Goal: Information Seeking & Learning: Learn about a topic

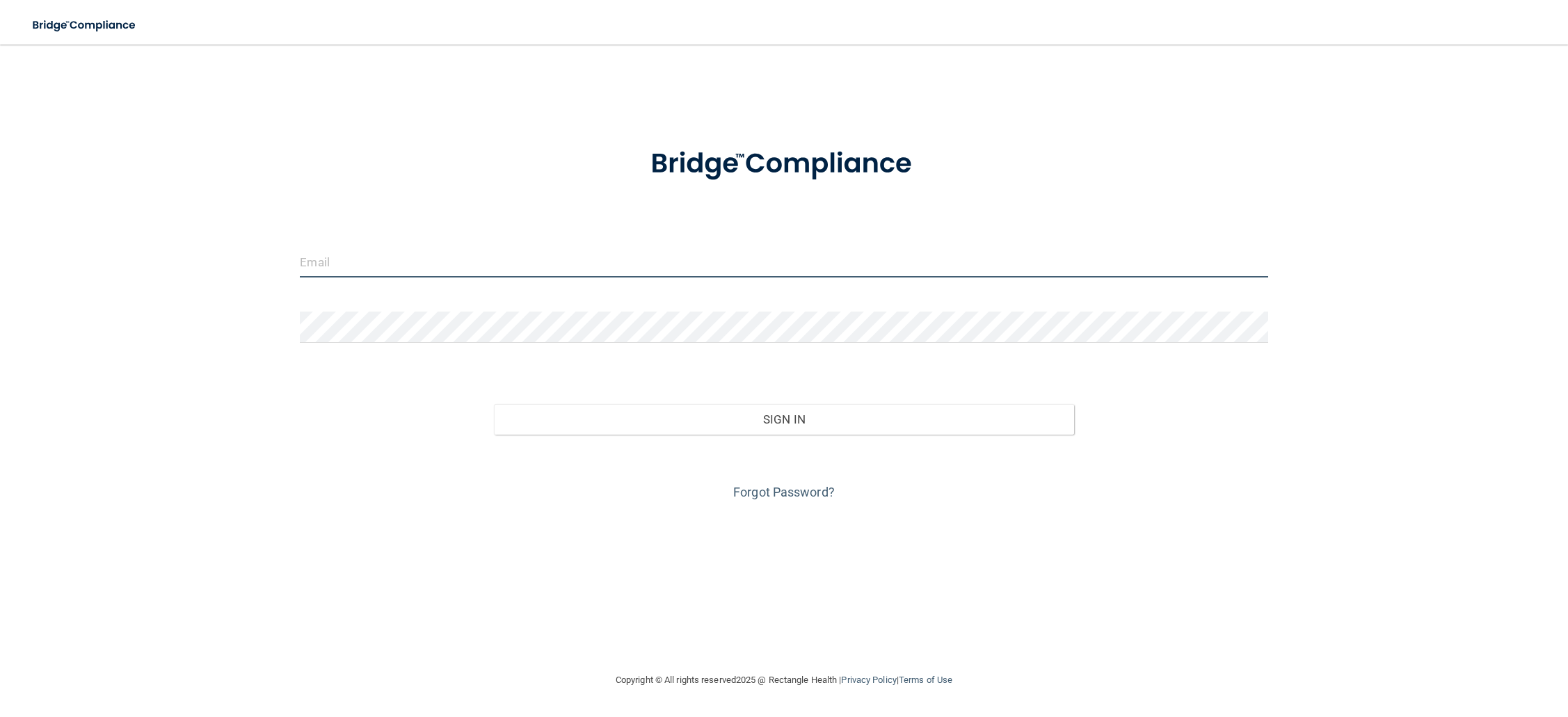
type input "[EMAIL_ADDRESS][DOMAIN_NAME]"
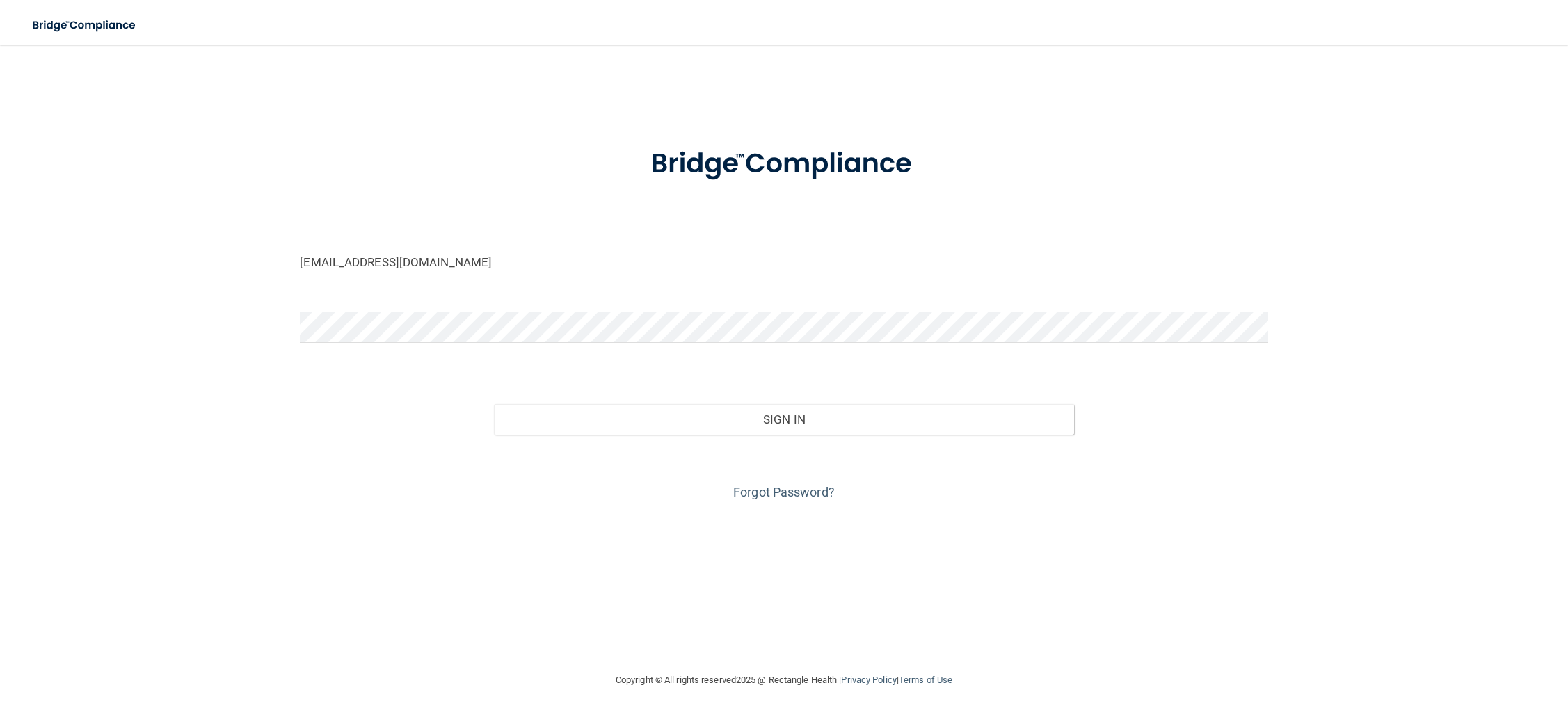
click at [956, 234] on form "mmeyer@reddingpainmedicine.com Invalid email/password. You don't have permissio…" at bounding box center [783, 315] width 967 height 376
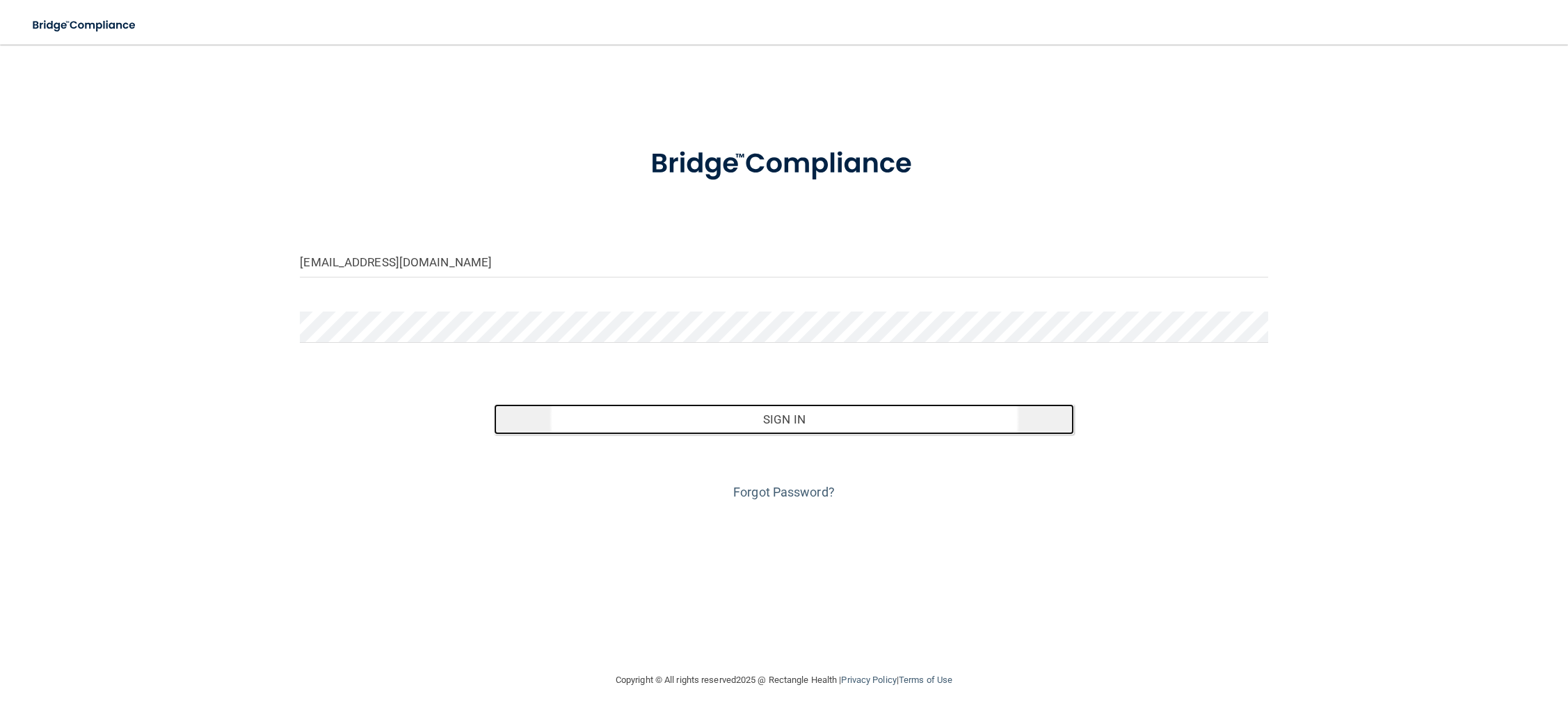
click at [824, 409] on button "Sign In" at bounding box center [784, 419] width 581 height 31
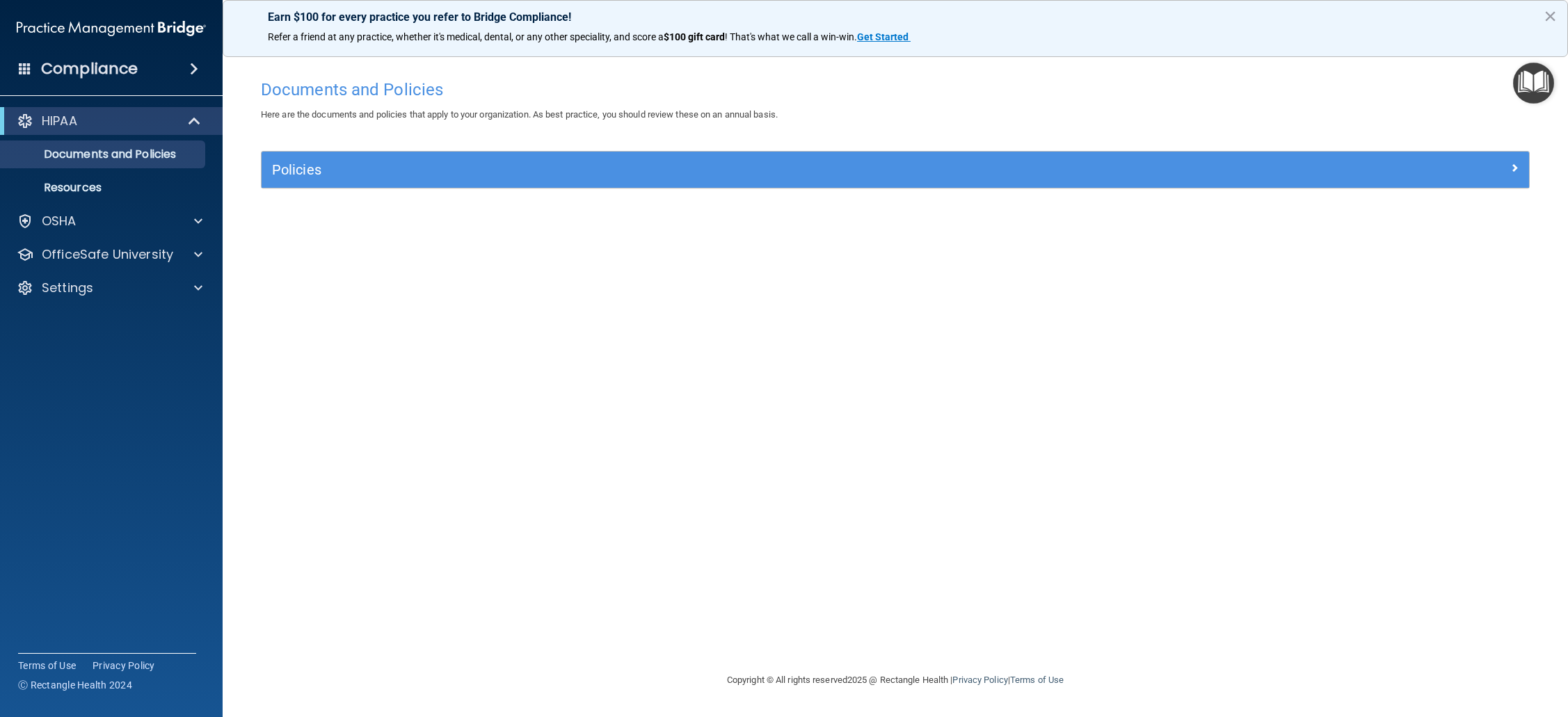
click at [914, 319] on div "Documents and Policies Here are the documents and policies that apply to your o…" at bounding box center [894, 371] width 1289 height 600
click at [110, 124] on div "HIPAA" at bounding box center [91, 121] width 172 height 17
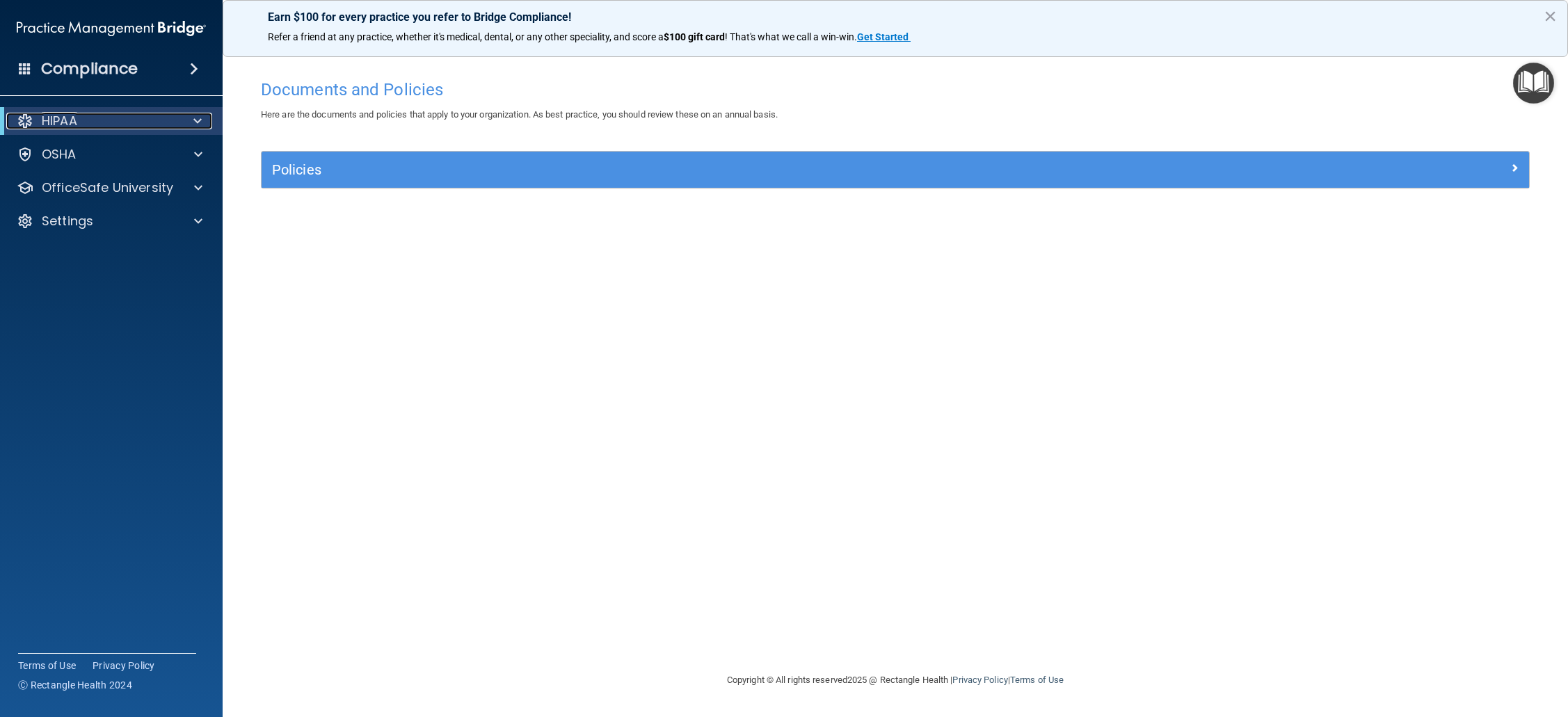
click at [110, 124] on div "HIPAA" at bounding box center [91, 121] width 172 height 17
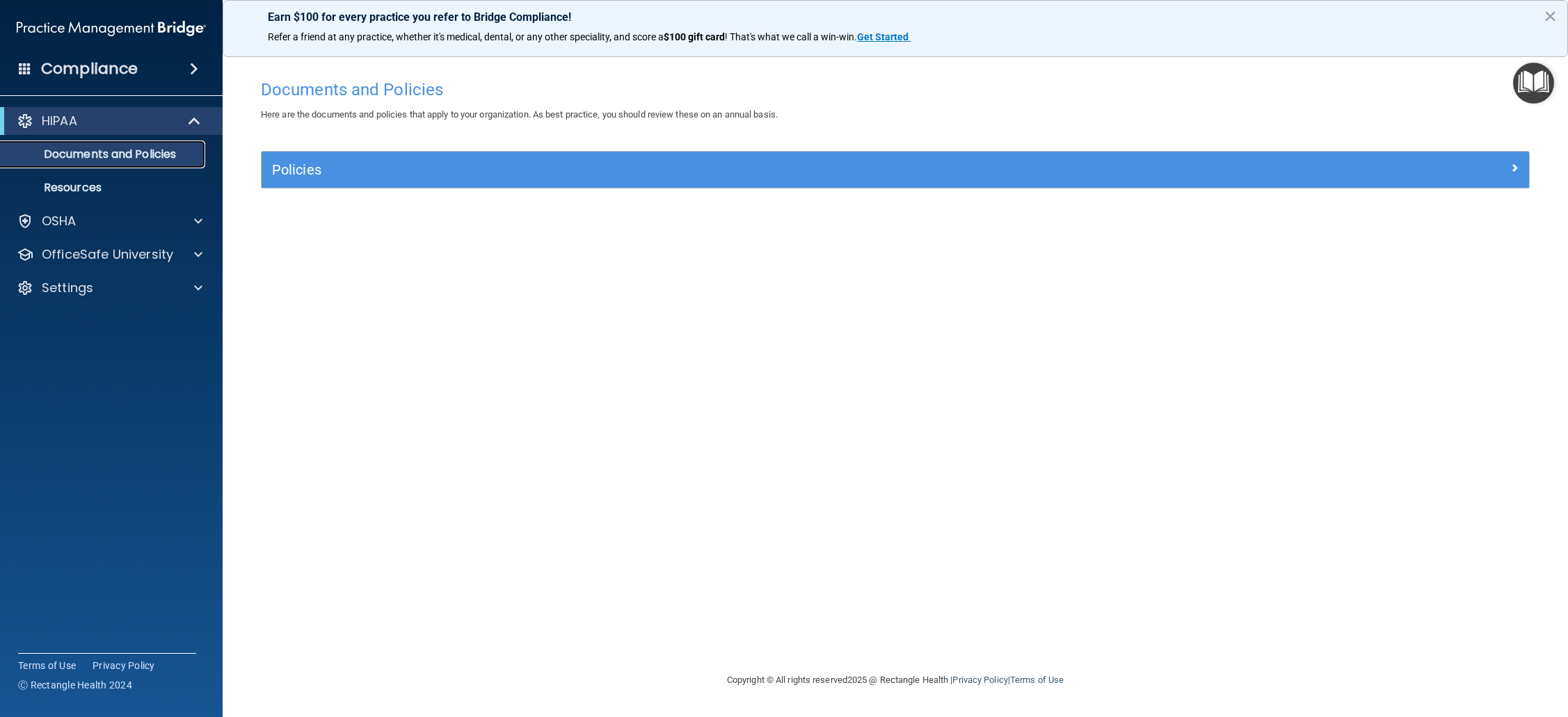
click at [101, 145] on link "Documents and Policies" at bounding box center [95, 154] width 219 height 28
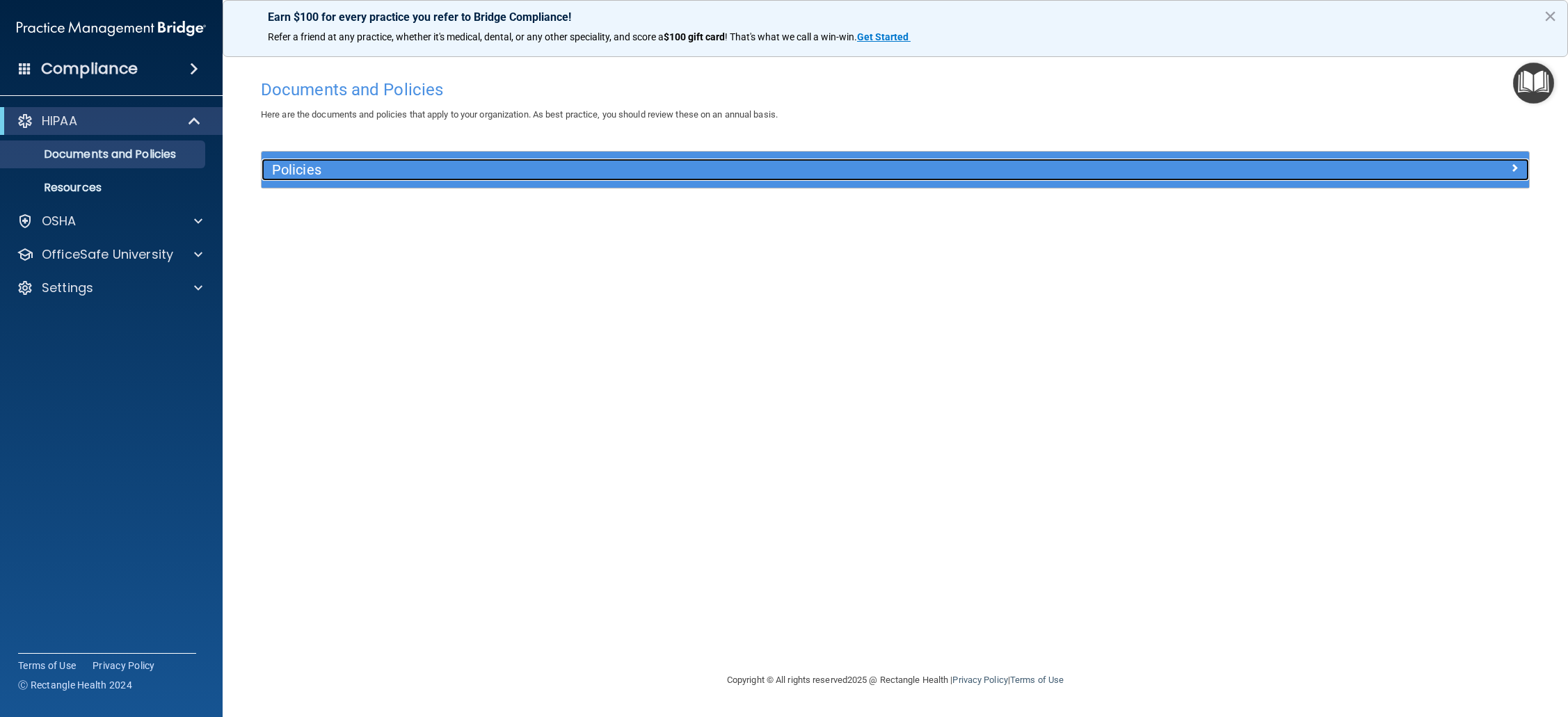
click at [313, 168] on h5 "Policies" at bounding box center [736, 170] width 930 height 15
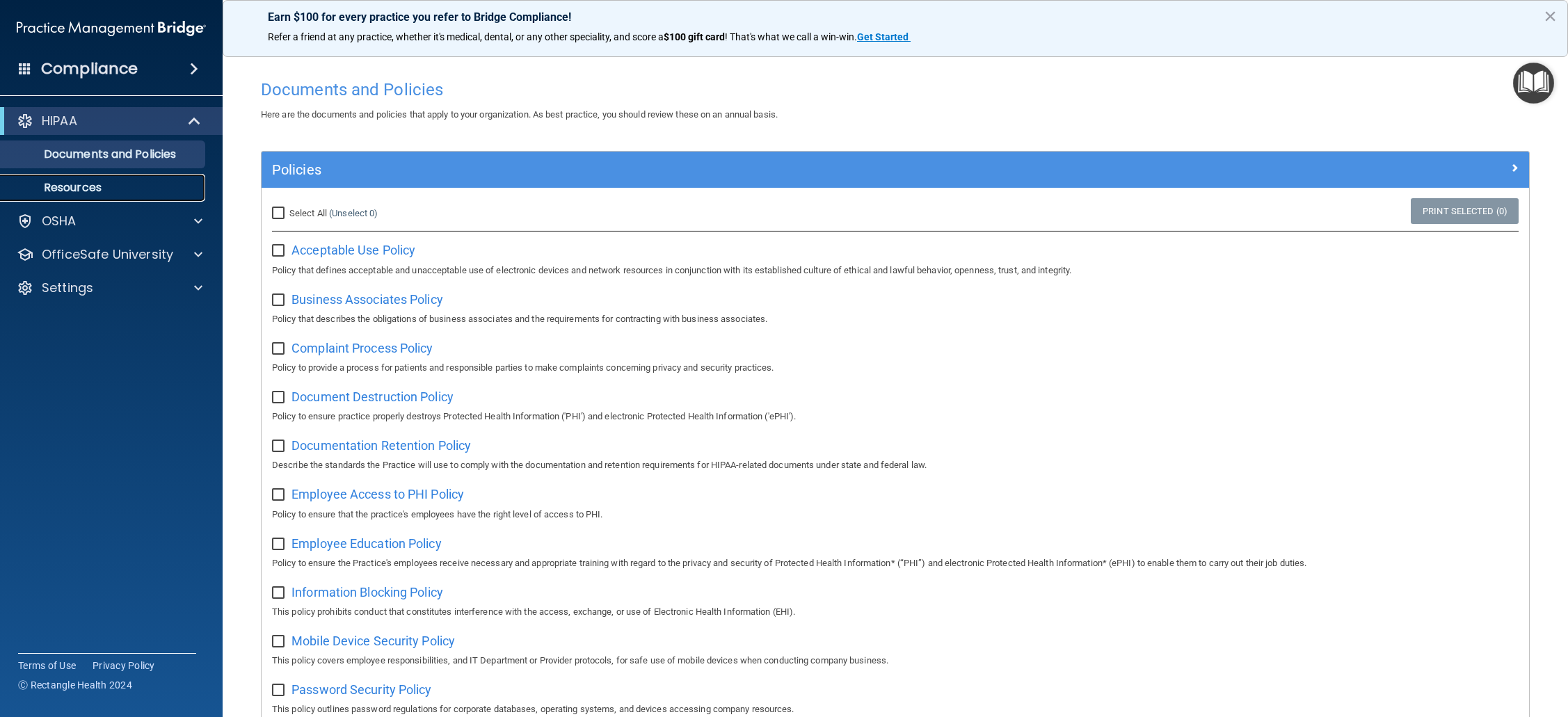
click at [95, 182] on p "Resources" at bounding box center [104, 187] width 190 height 14
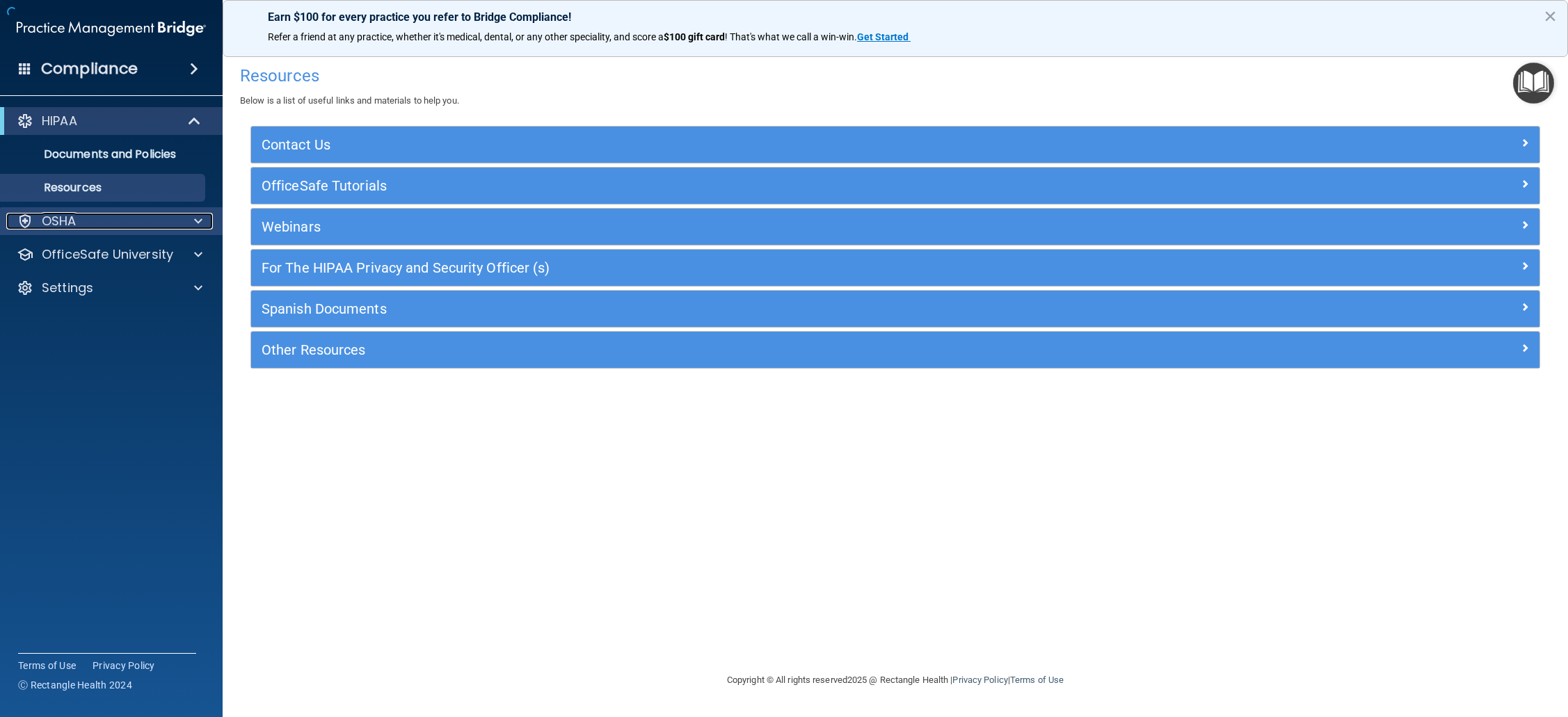
click at [64, 228] on p "OSHA" at bounding box center [59, 221] width 35 height 17
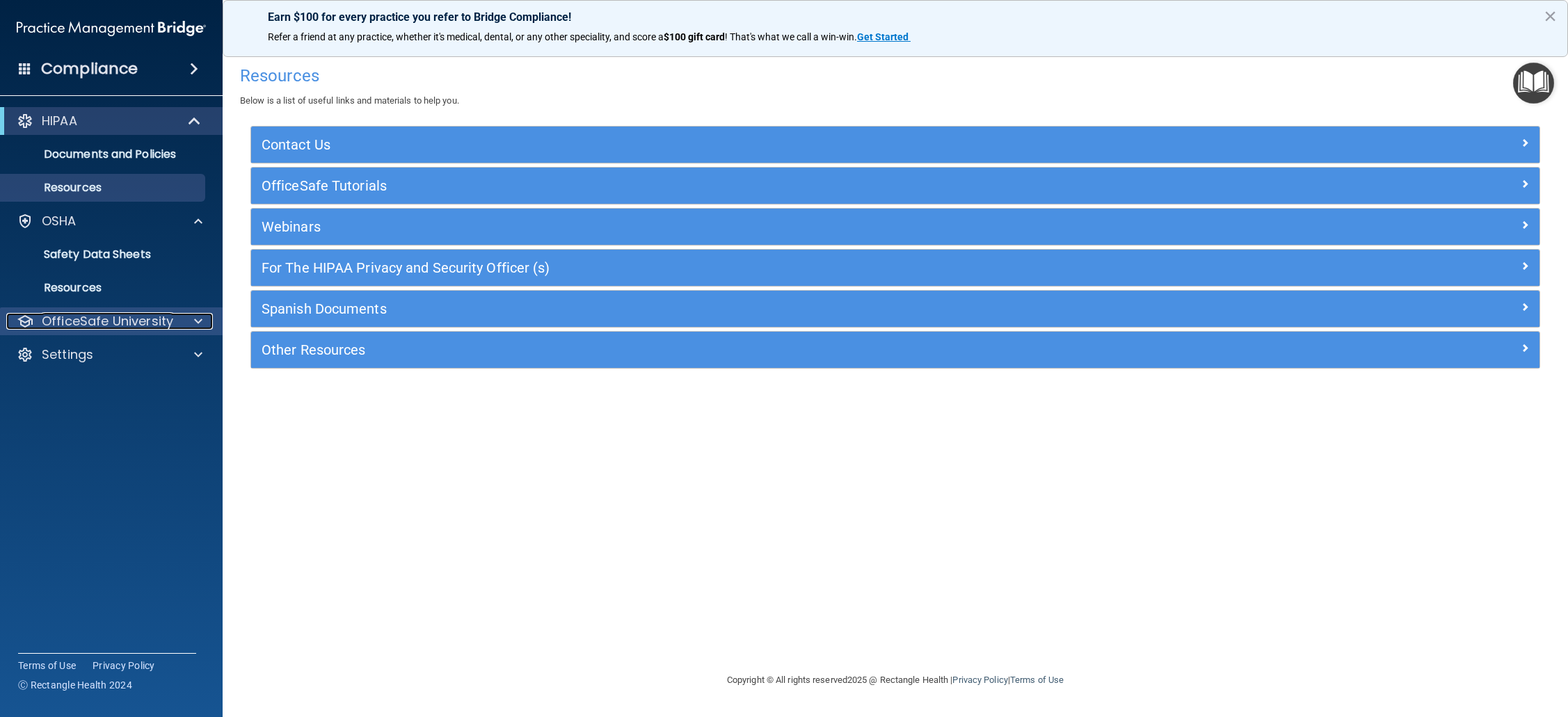
click at [75, 320] on p "OfficeSafe University" at bounding box center [107, 321] width 131 height 17
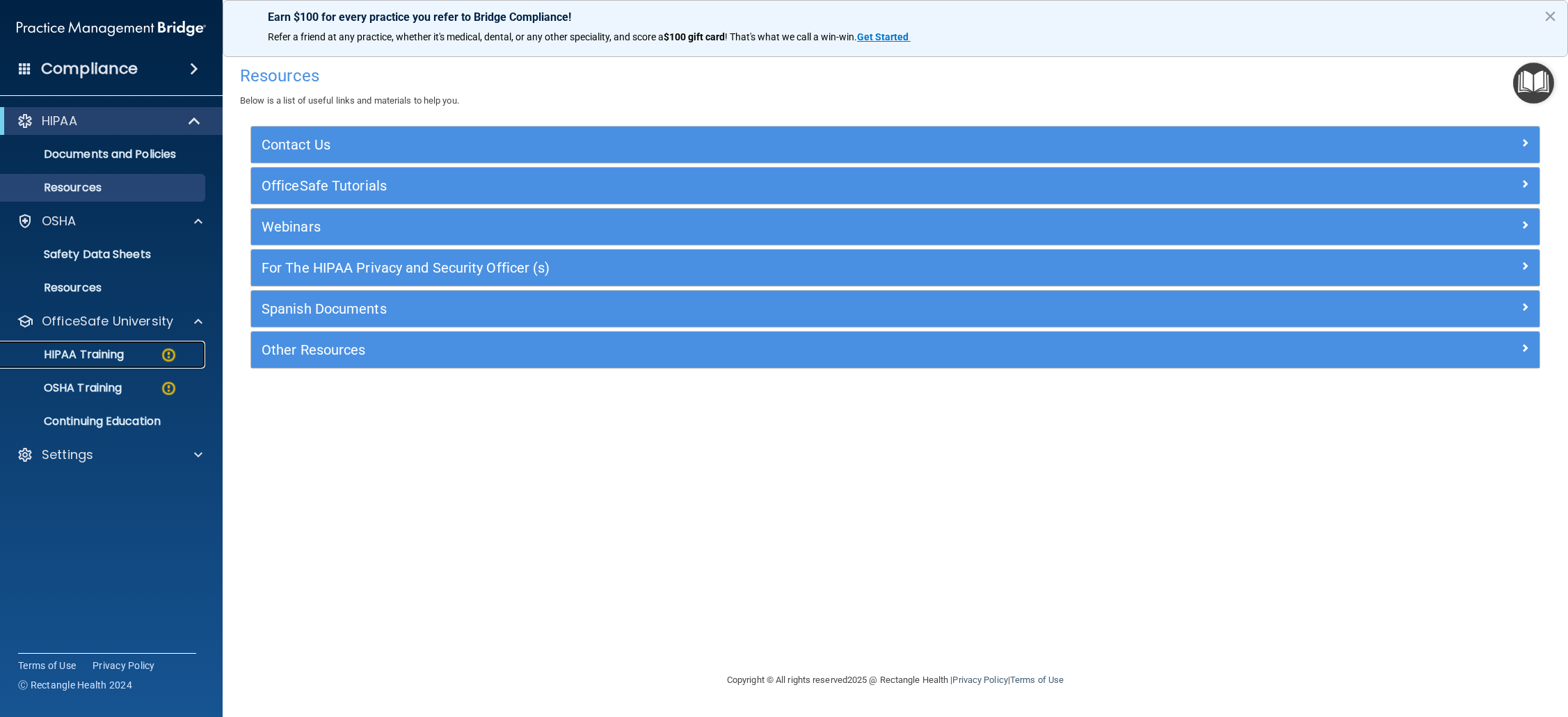
click at [84, 351] on p "HIPAA Training" at bounding box center [66, 355] width 115 height 14
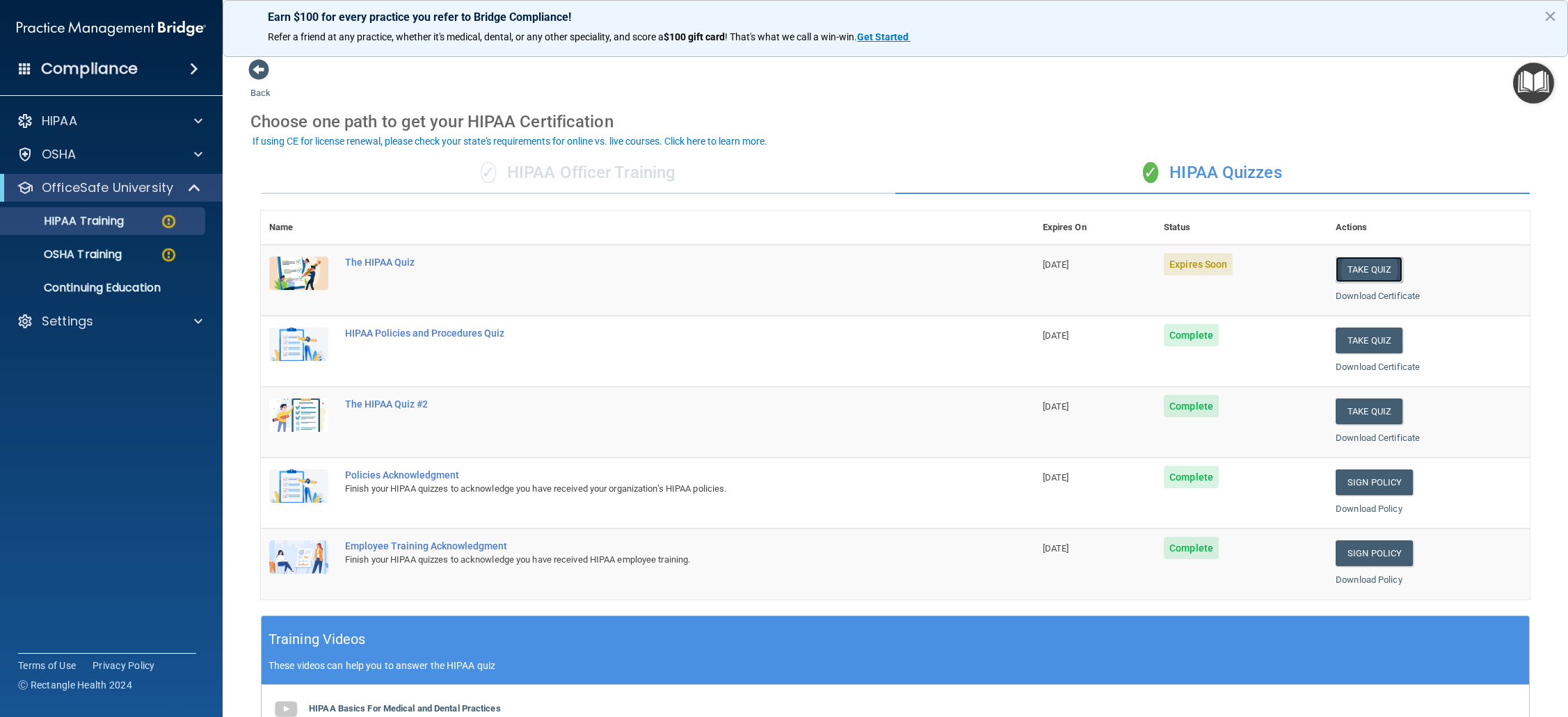
click at [1353, 269] on button "Take Quiz" at bounding box center [1369, 269] width 67 height 26
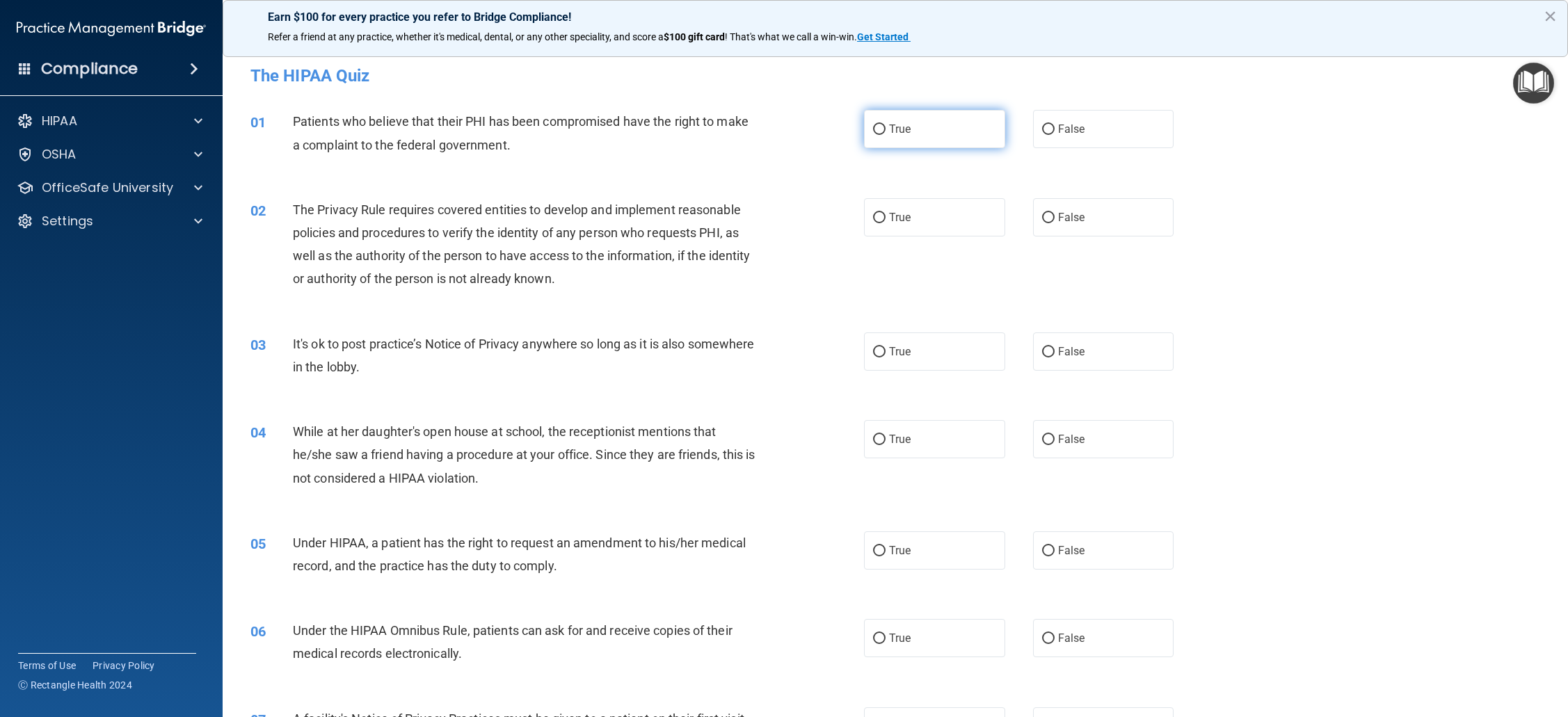
click at [878, 127] on input "True" at bounding box center [879, 130] width 13 height 10
radio input "true"
click at [882, 217] on input "True" at bounding box center [879, 218] width 13 height 10
radio input "true"
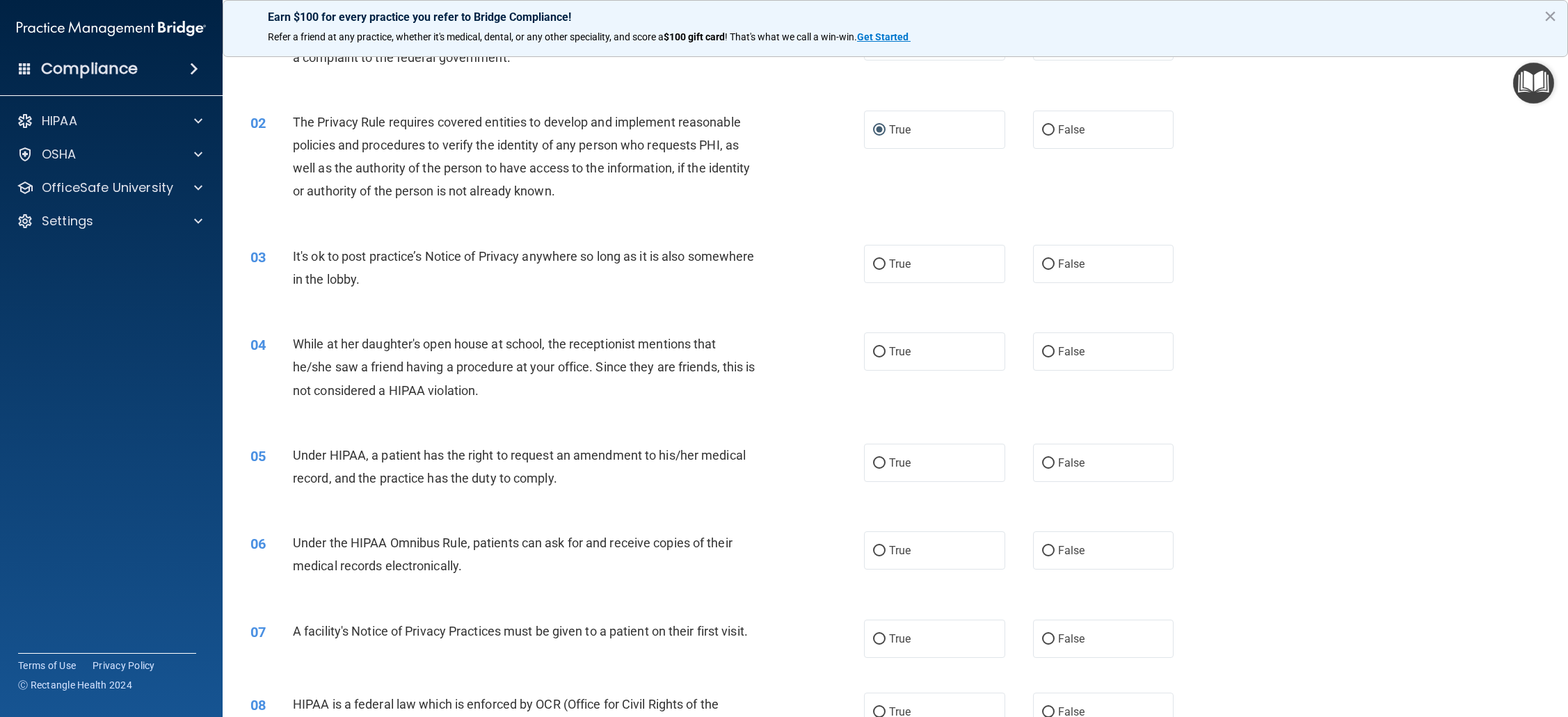
scroll to position [89, 0]
click at [873, 267] on input "True" at bounding box center [879, 264] width 13 height 10
radio input "true"
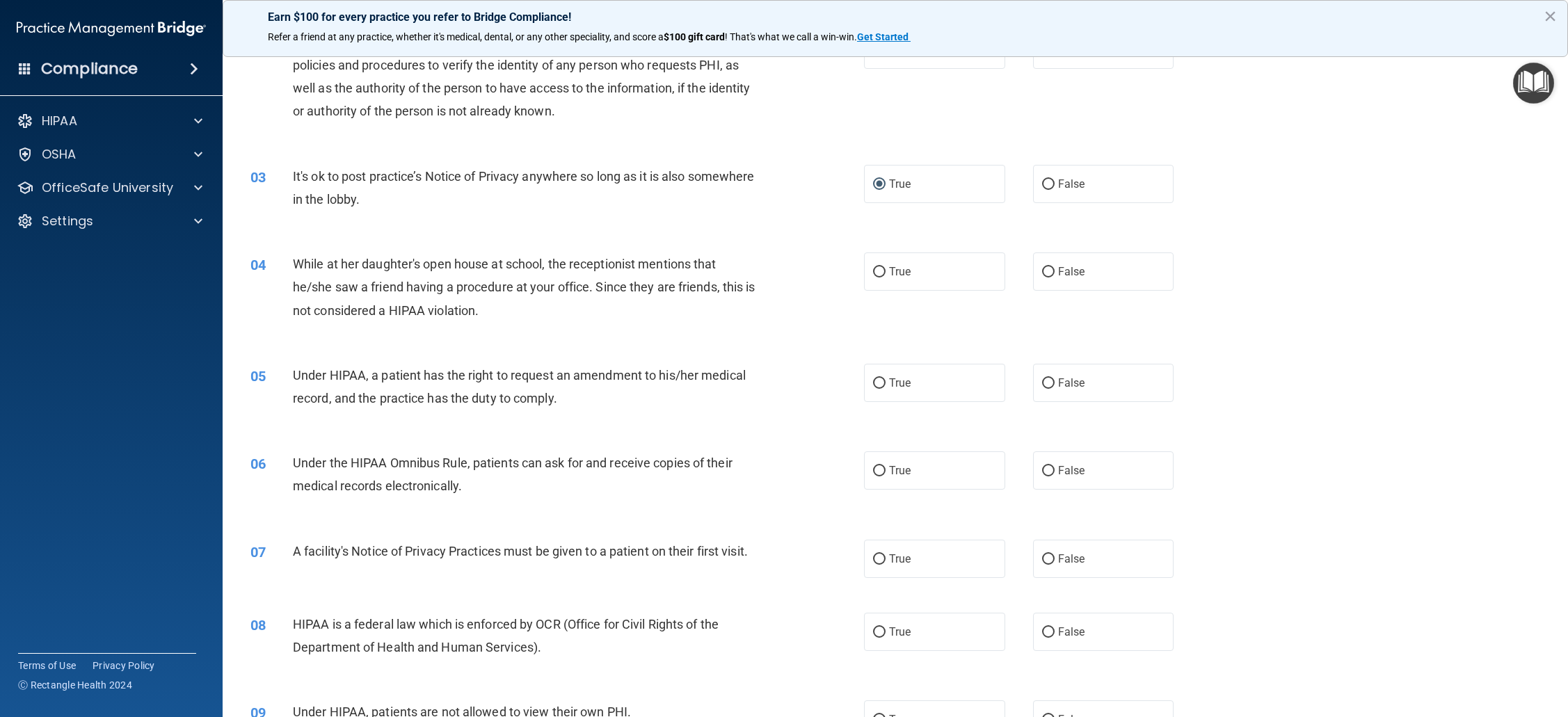
scroll to position [169, 0]
click at [1045, 269] on input "False" at bounding box center [1048, 271] width 13 height 10
radio input "true"
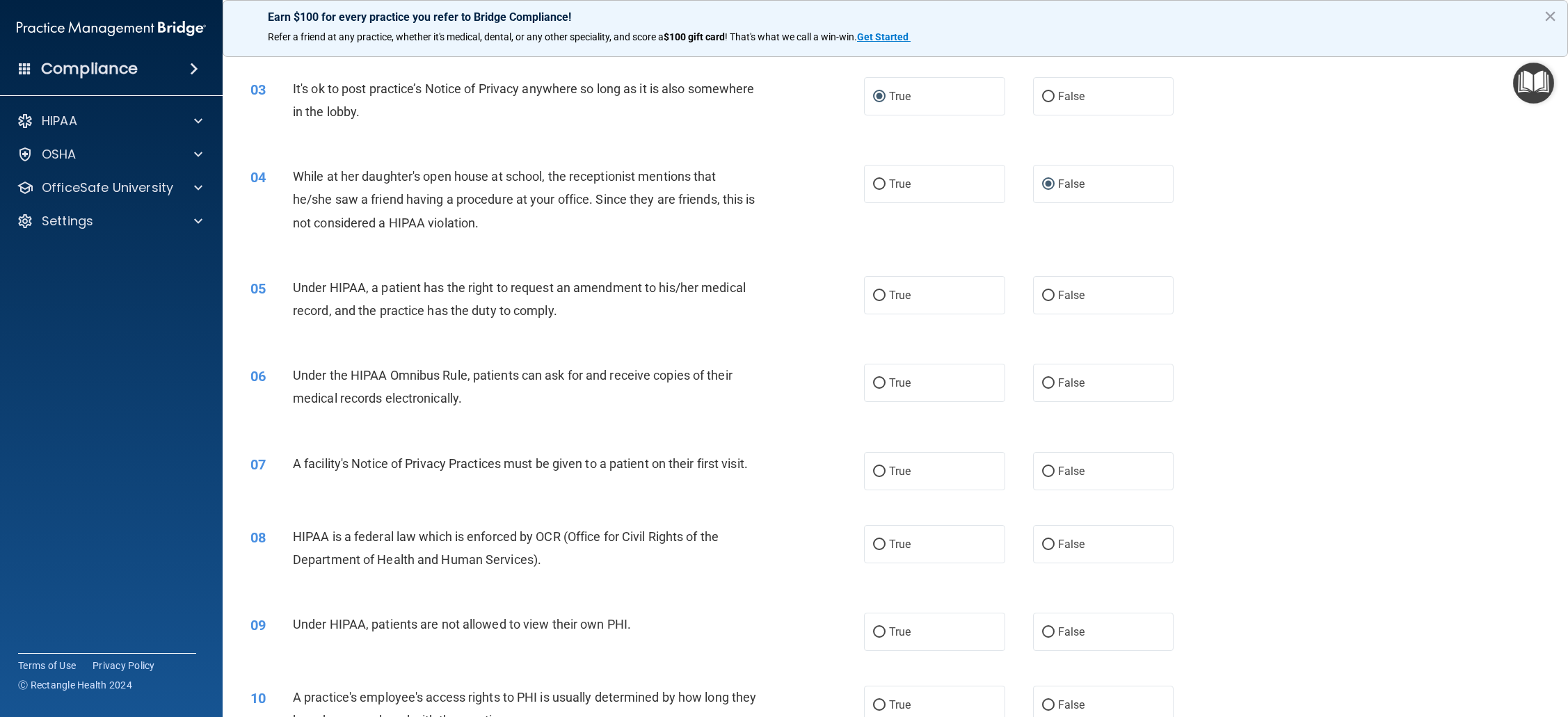
scroll to position [256, 0]
click at [877, 299] on input "True" at bounding box center [879, 295] width 13 height 10
radio input "true"
click at [1053, 294] on input "False" at bounding box center [1048, 295] width 13 height 10
radio input "true"
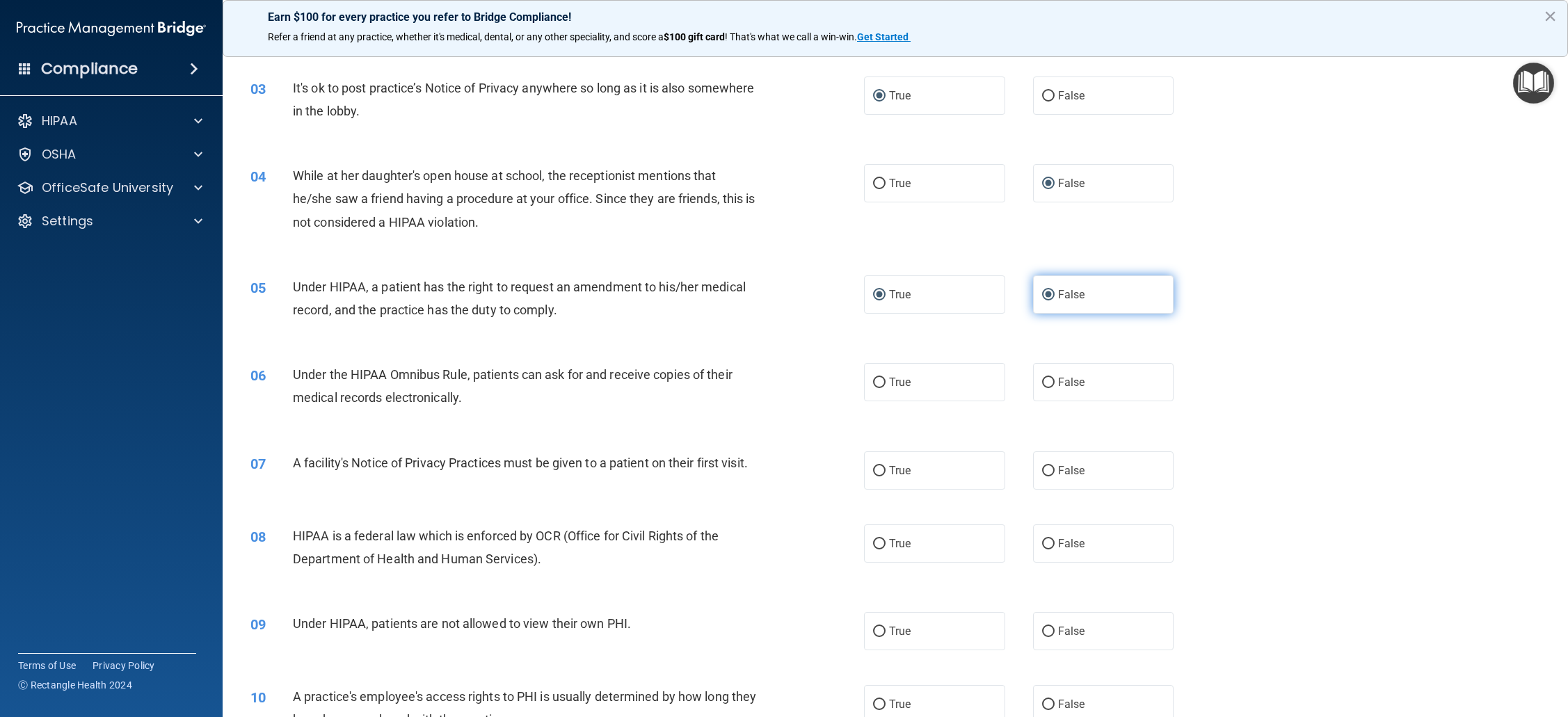
radio input "false"
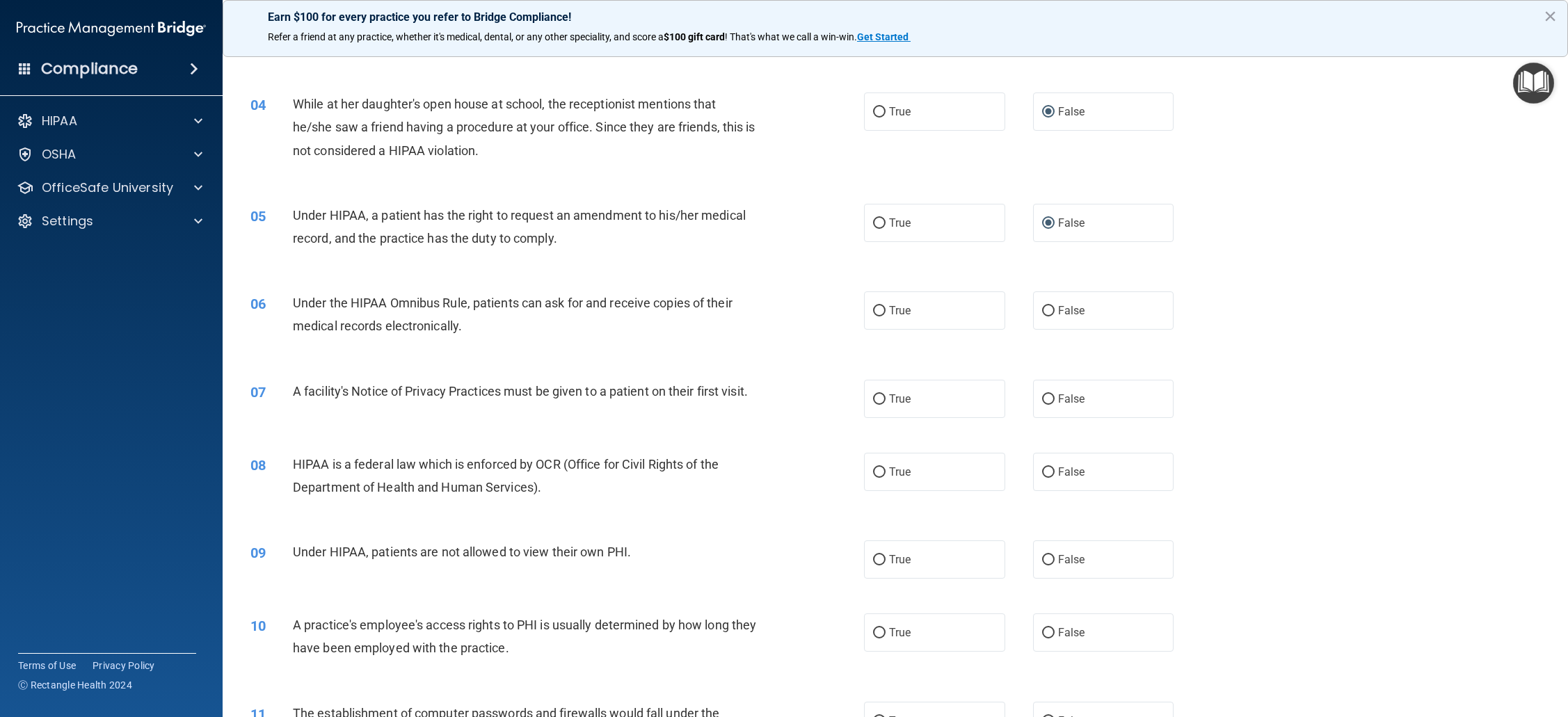
scroll to position [342, 0]
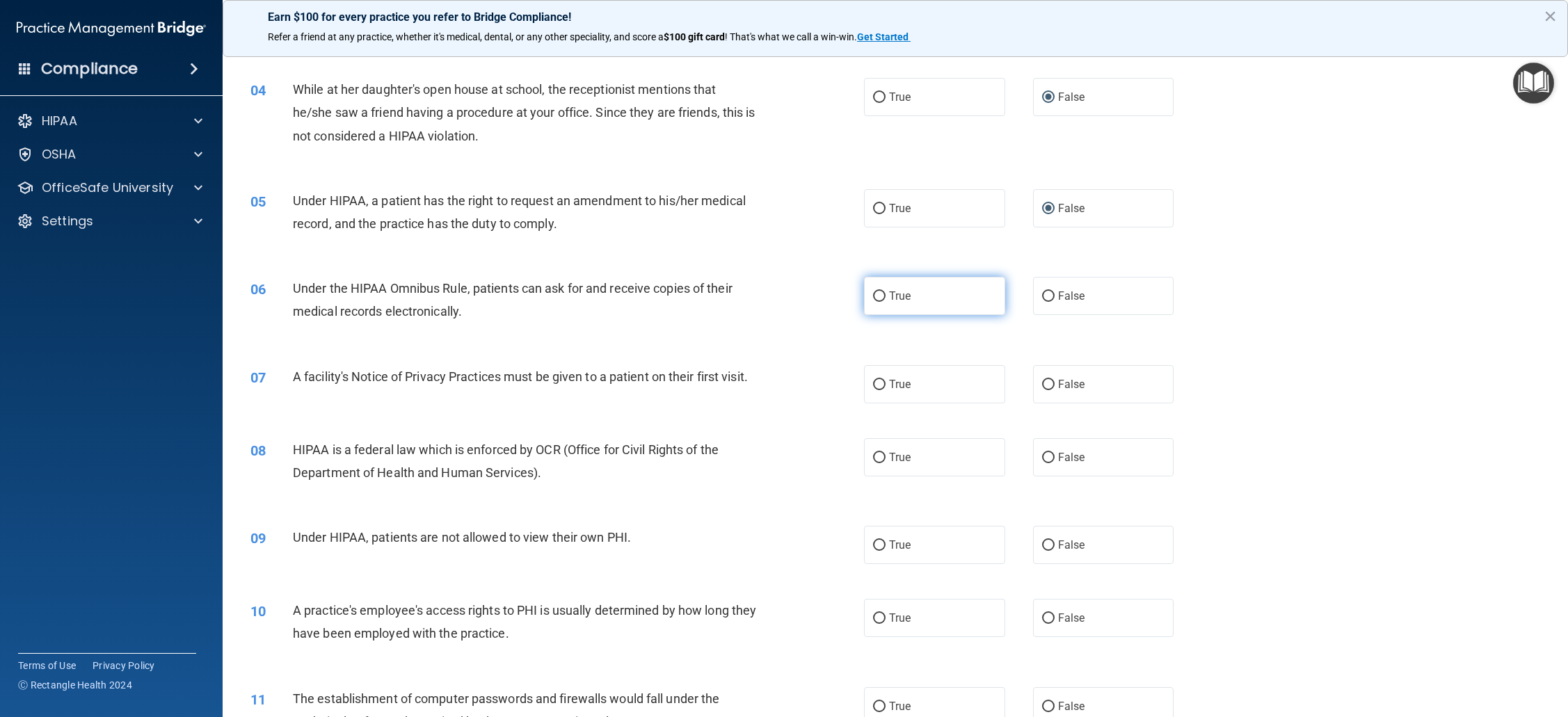
click at [880, 294] on input "True" at bounding box center [879, 296] width 13 height 10
radio input "true"
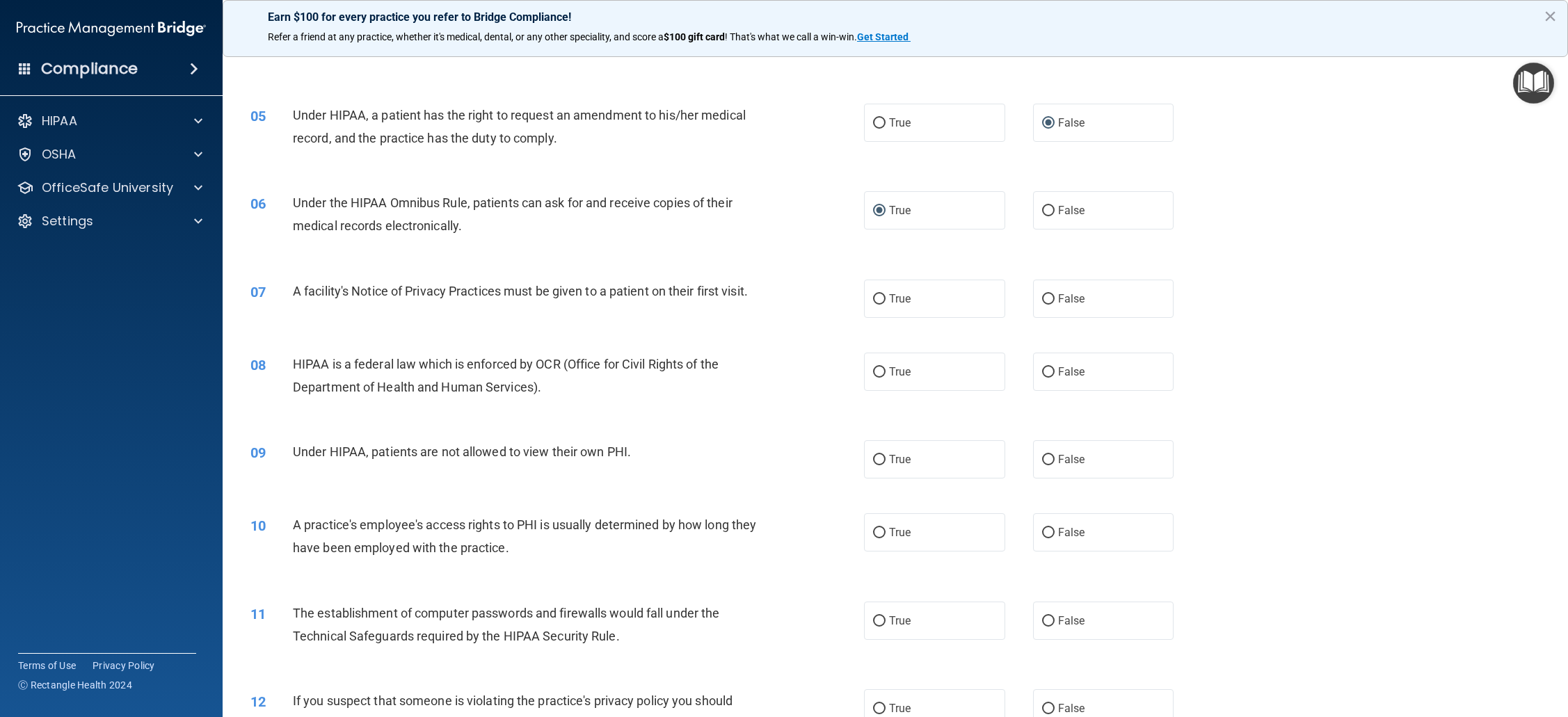
scroll to position [430, 0]
click at [876, 298] on input "True" at bounding box center [879, 297] width 13 height 10
radio input "true"
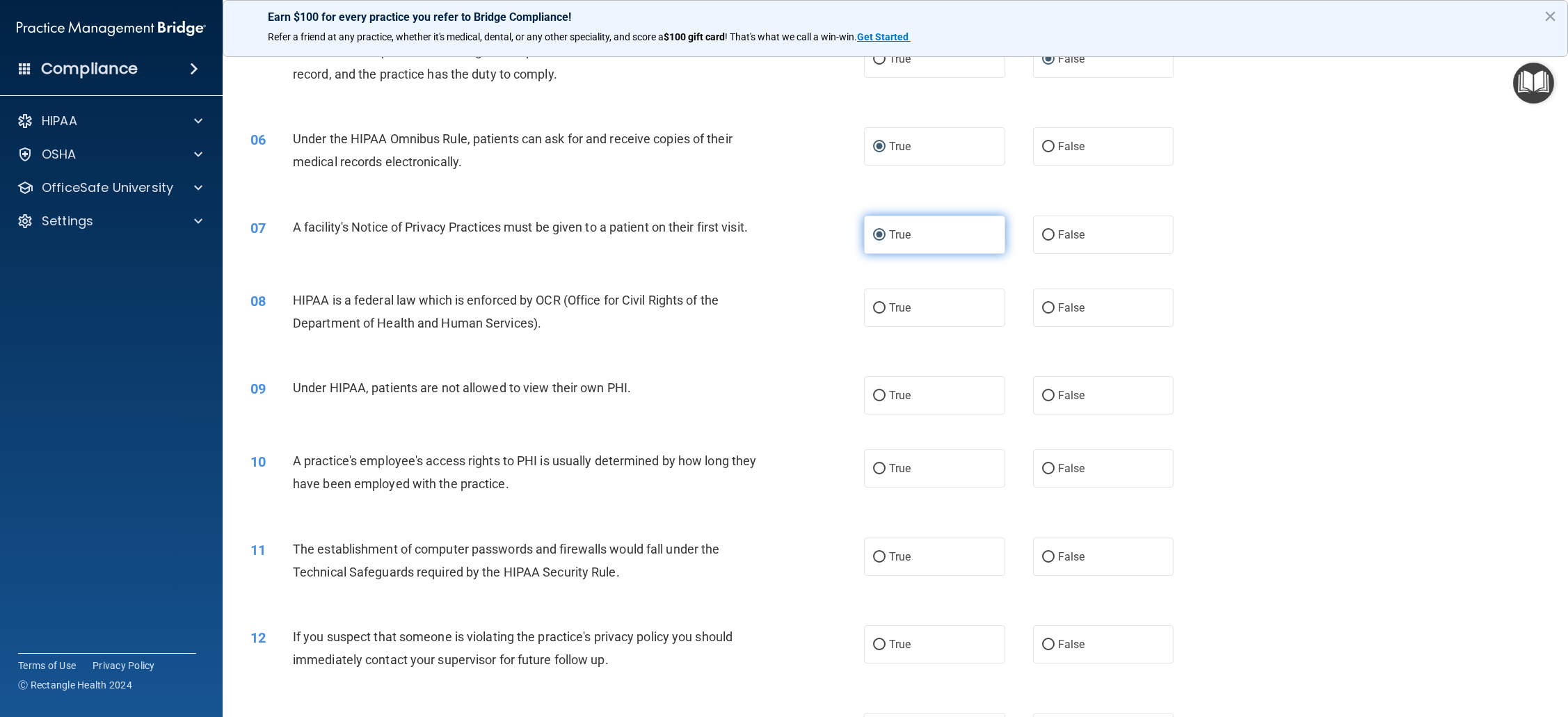
scroll to position [493, 0]
click at [875, 305] on input "True" at bounding box center [879, 307] width 13 height 10
radio input "true"
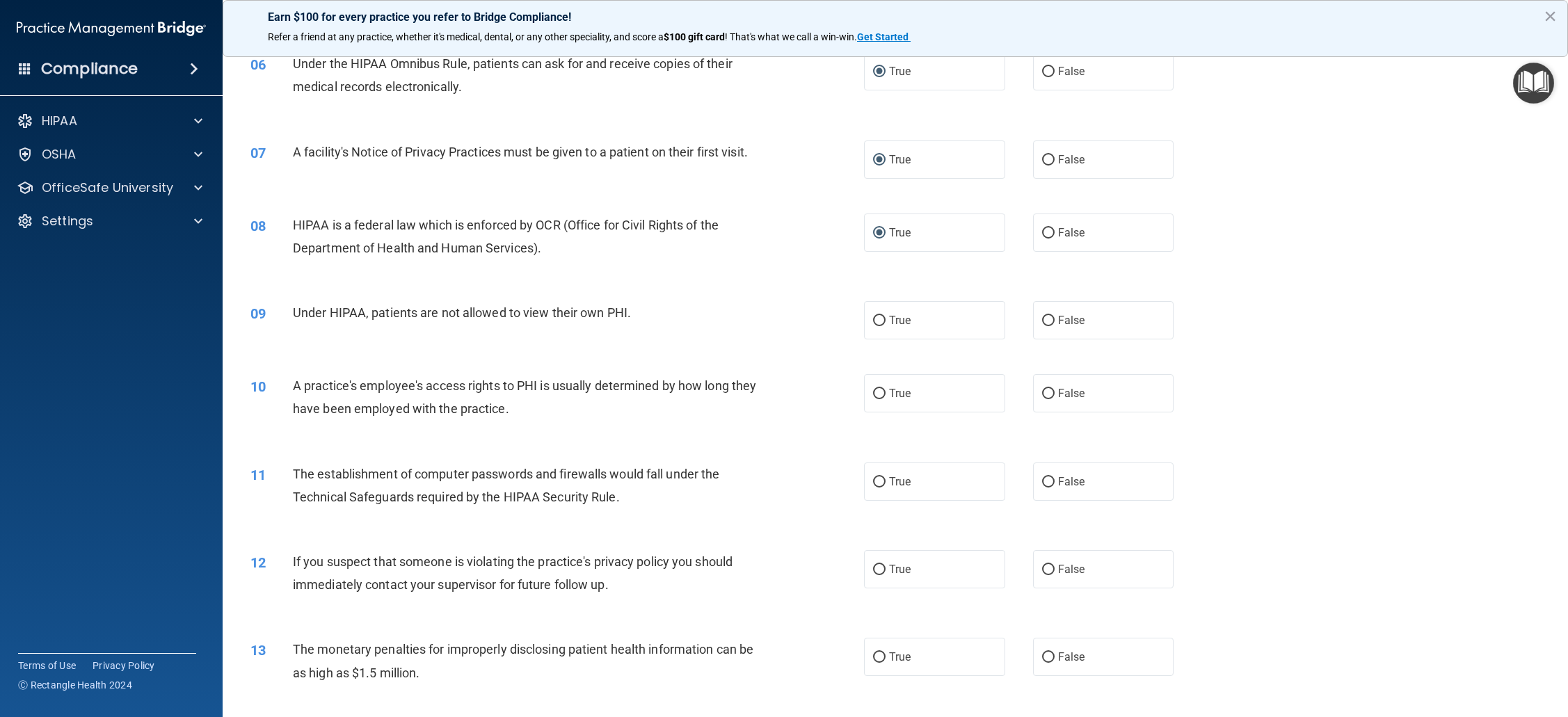
scroll to position [570, 0]
click at [1054, 316] on label "False" at bounding box center [1103, 318] width 141 height 38
click at [1054, 316] on input "False" at bounding box center [1048, 318] width 13 height 10
radio input "true"
click at [1044, 385] on label "False" at bounding box center [1103, 391] width 141 height 38
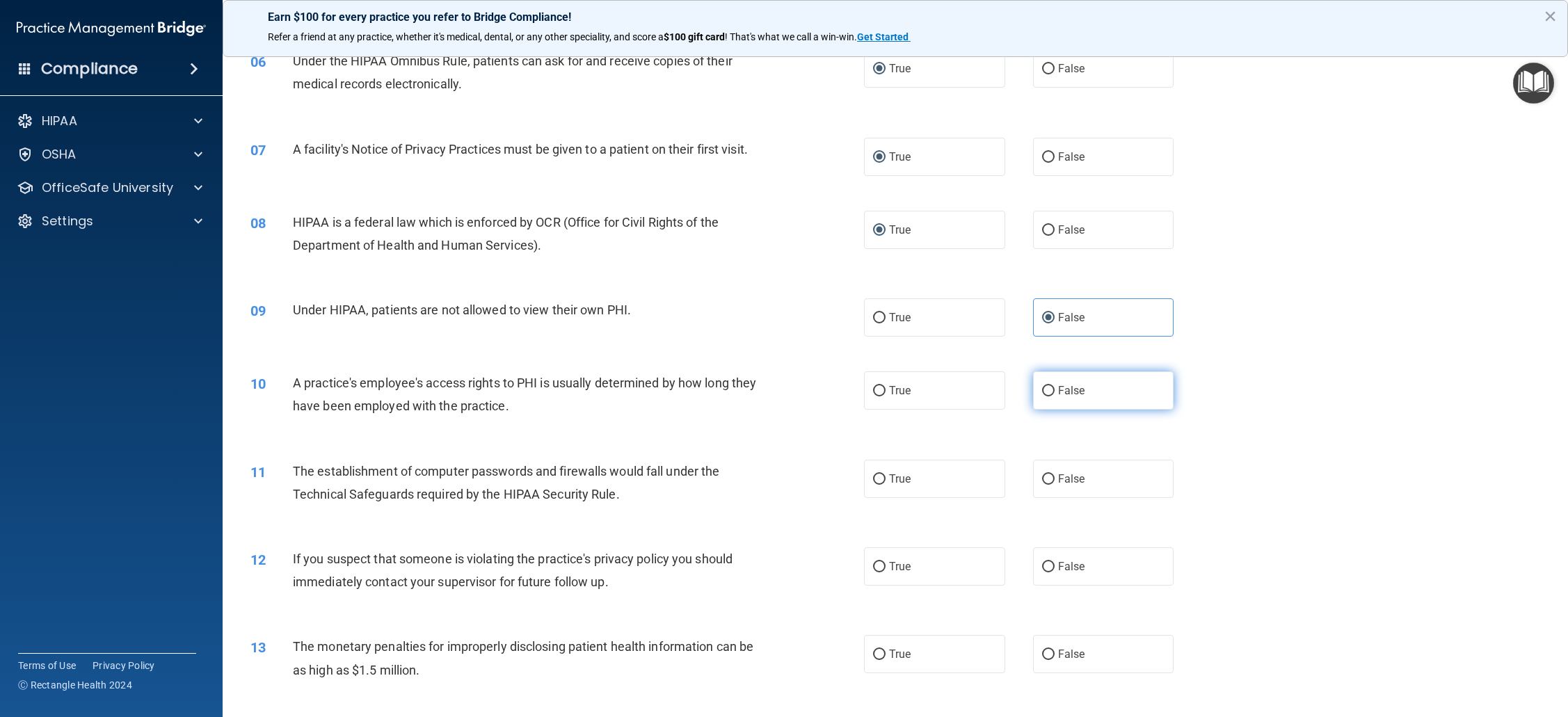
click at [1044, 386] on input "False" at bounding box center [1048, 391] width 13 height 10
radio input "true"
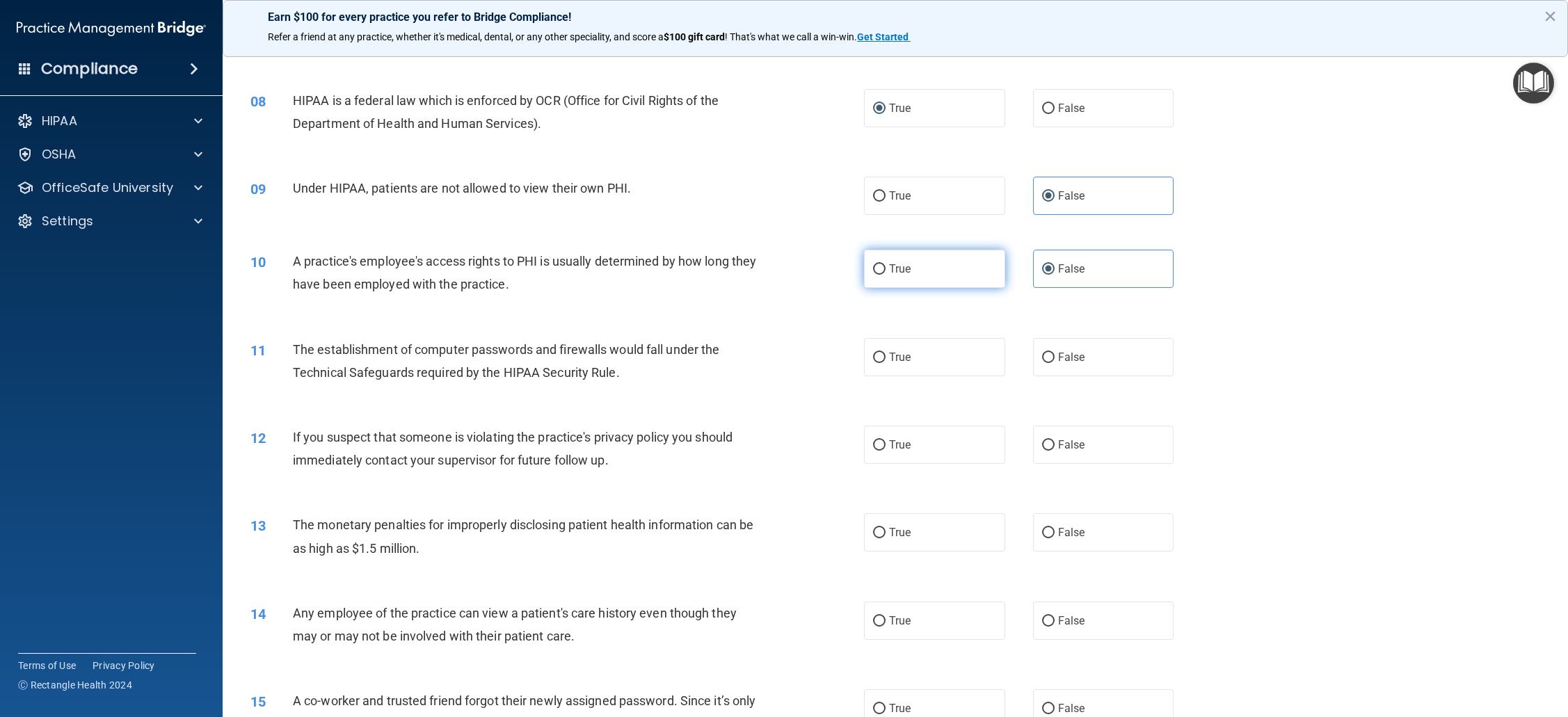
scroll to position [699, 0]
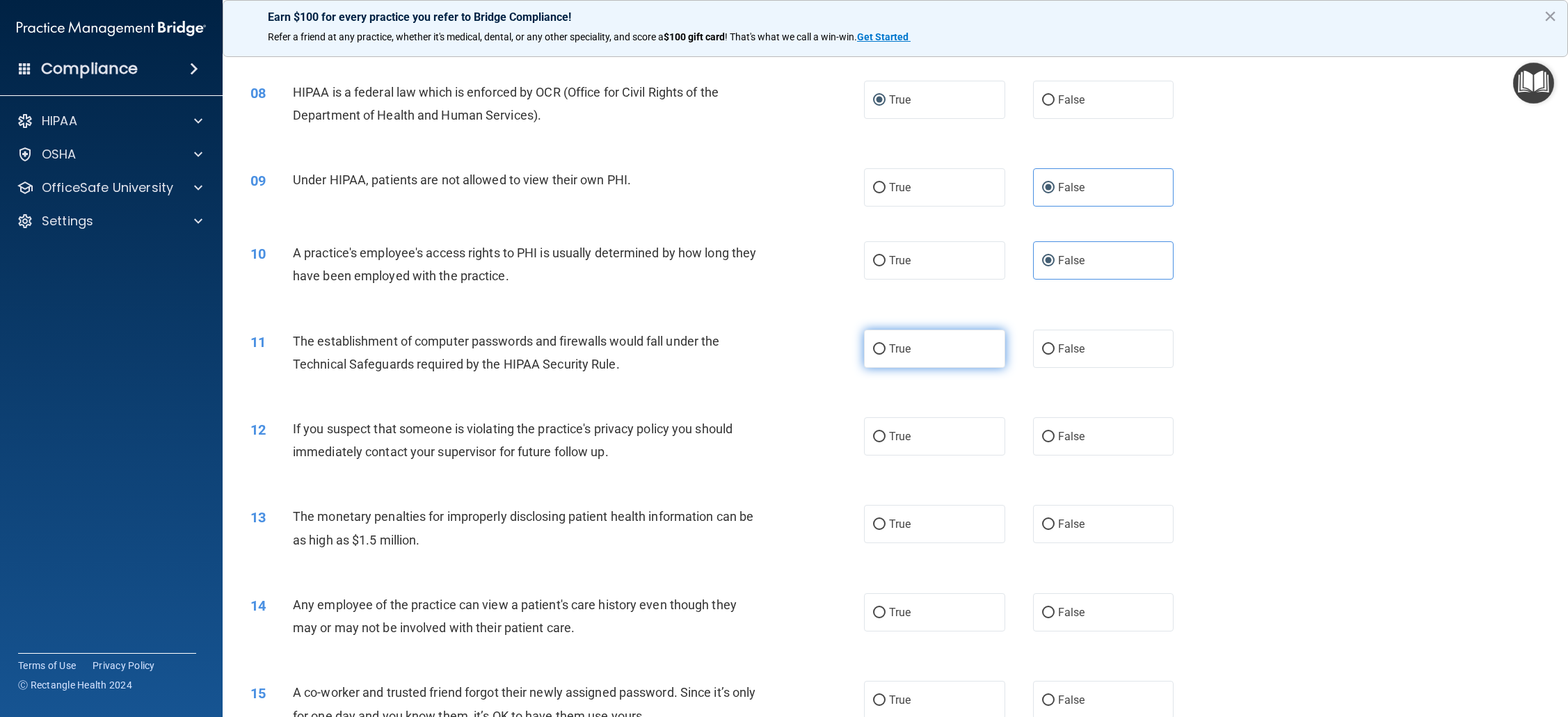
click at [881, 351] on input "True" at bounding box center [879, 349] width 13 height 10
radio input "true"
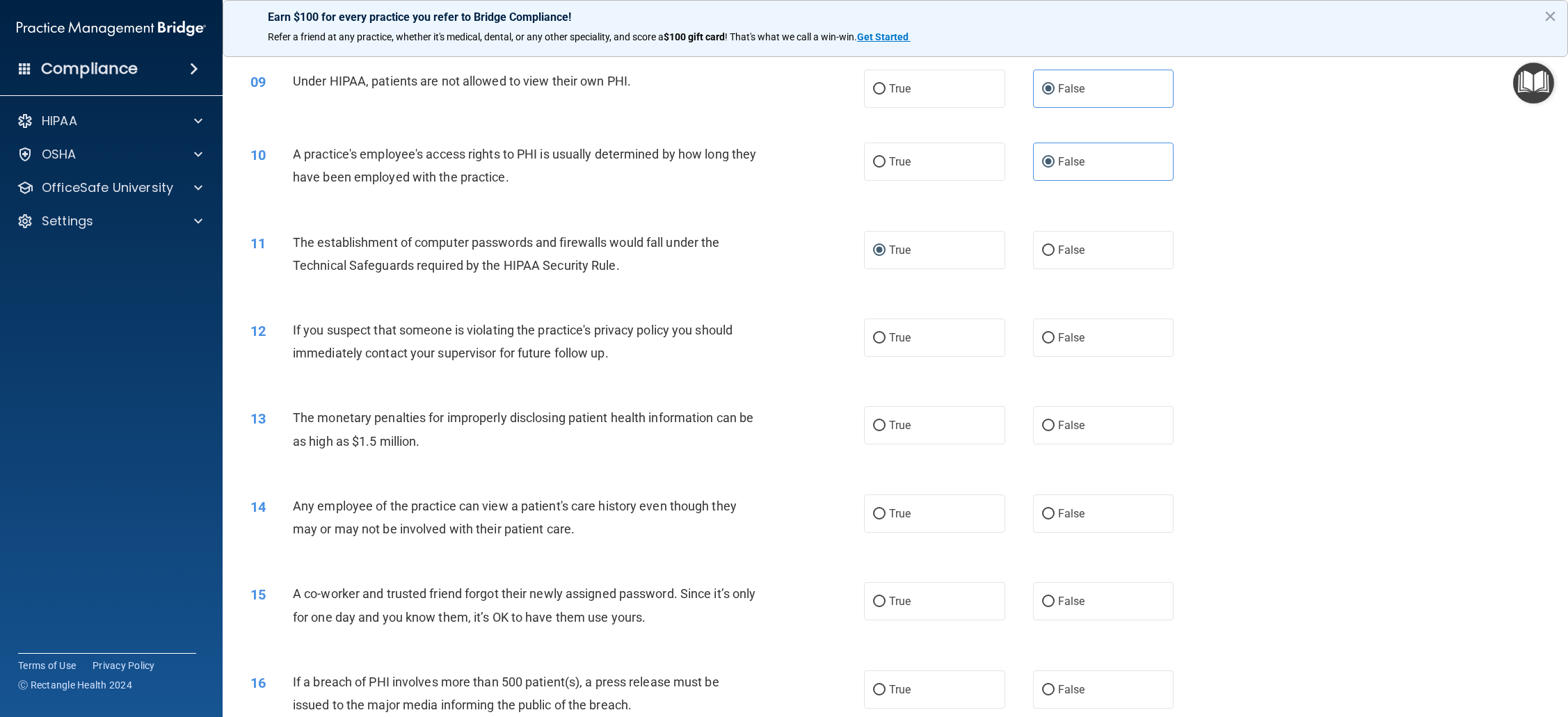
scroll to position [799, 0]
click at [875, 338] on input "True" at bounding box center [879, 337] width 13 height 10
radio input "true"
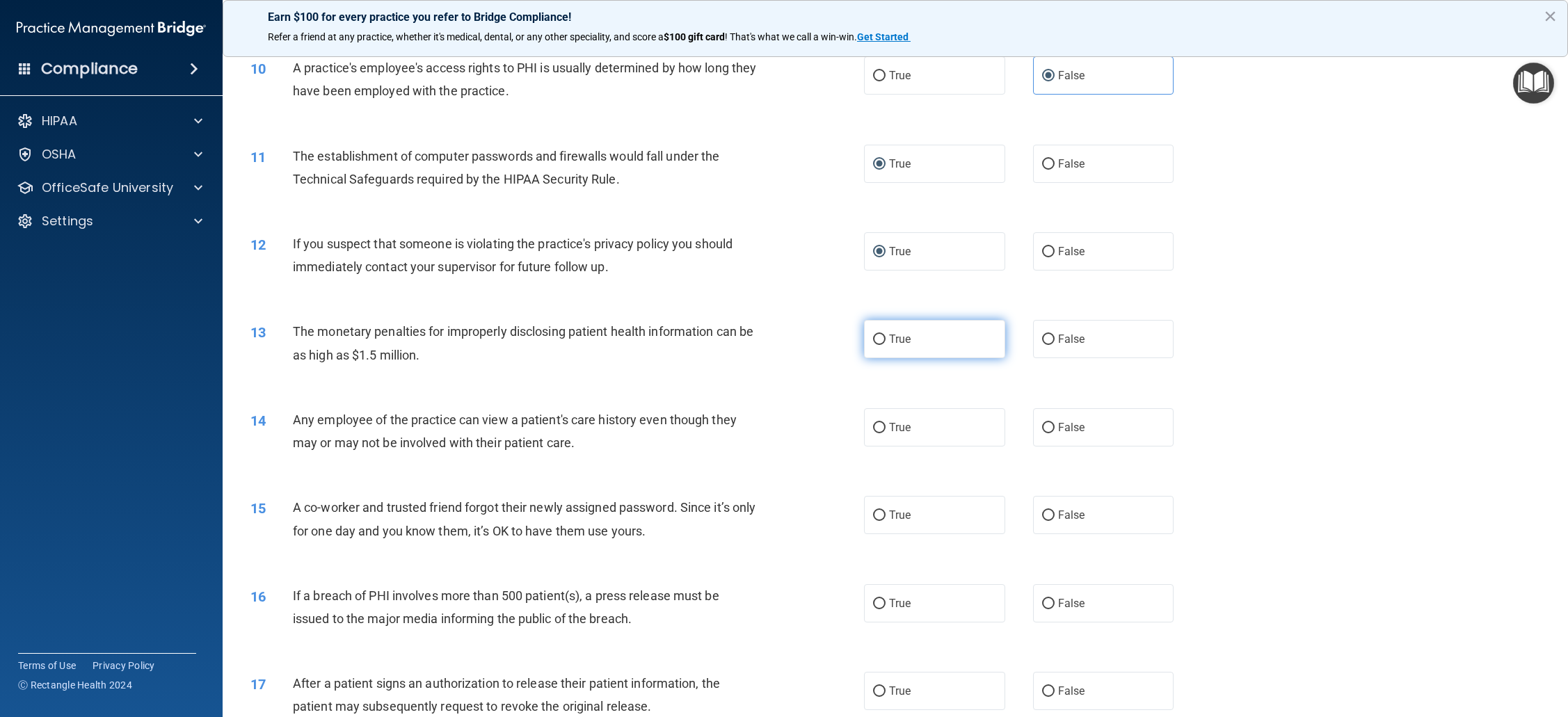
click at [874, 340] on input "True" at bounding box center [879, 340] width 13 height 10
radio input "true"
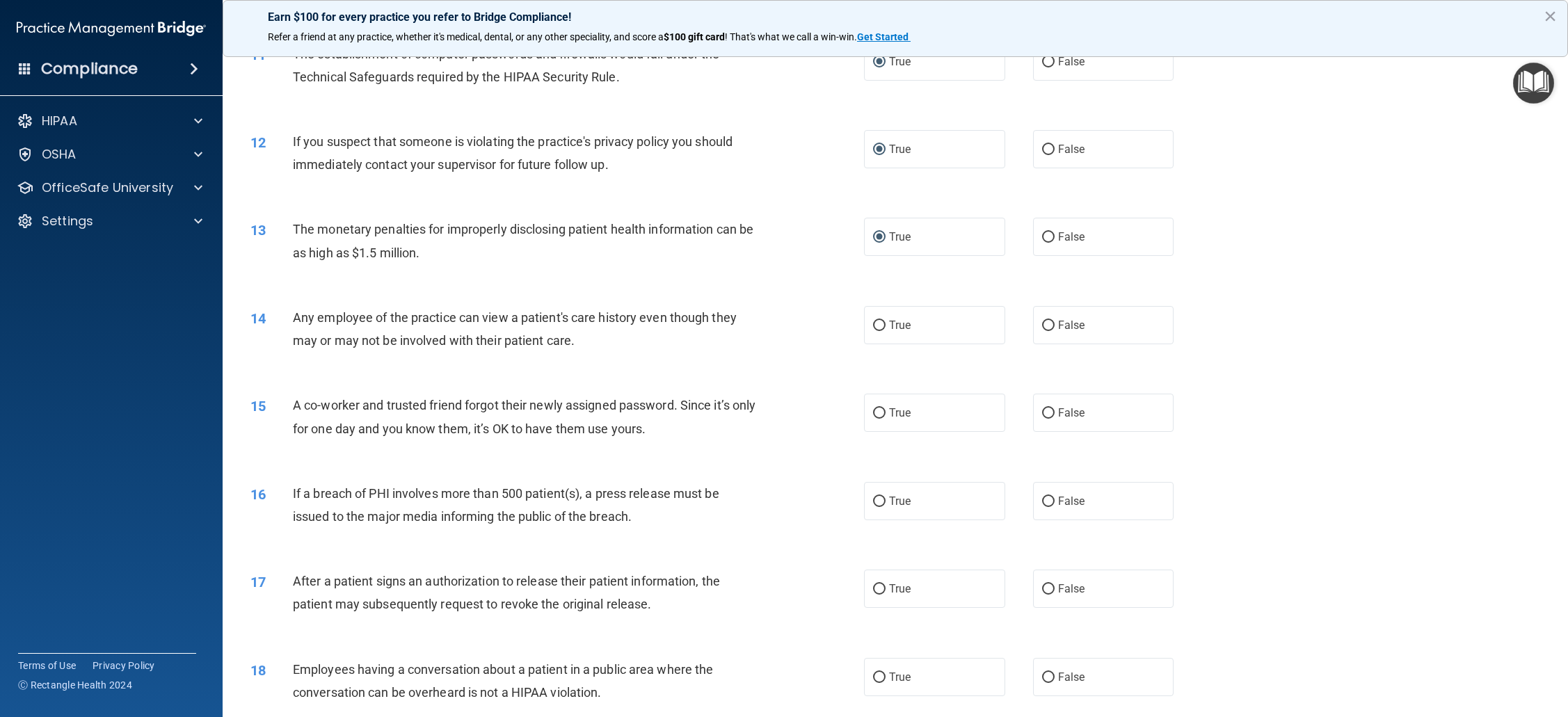
scroll to position [987, 0]
click at [1042, 322] on input "False" at bounding box center [1048, 325] width 13 height 10
radio input "true"
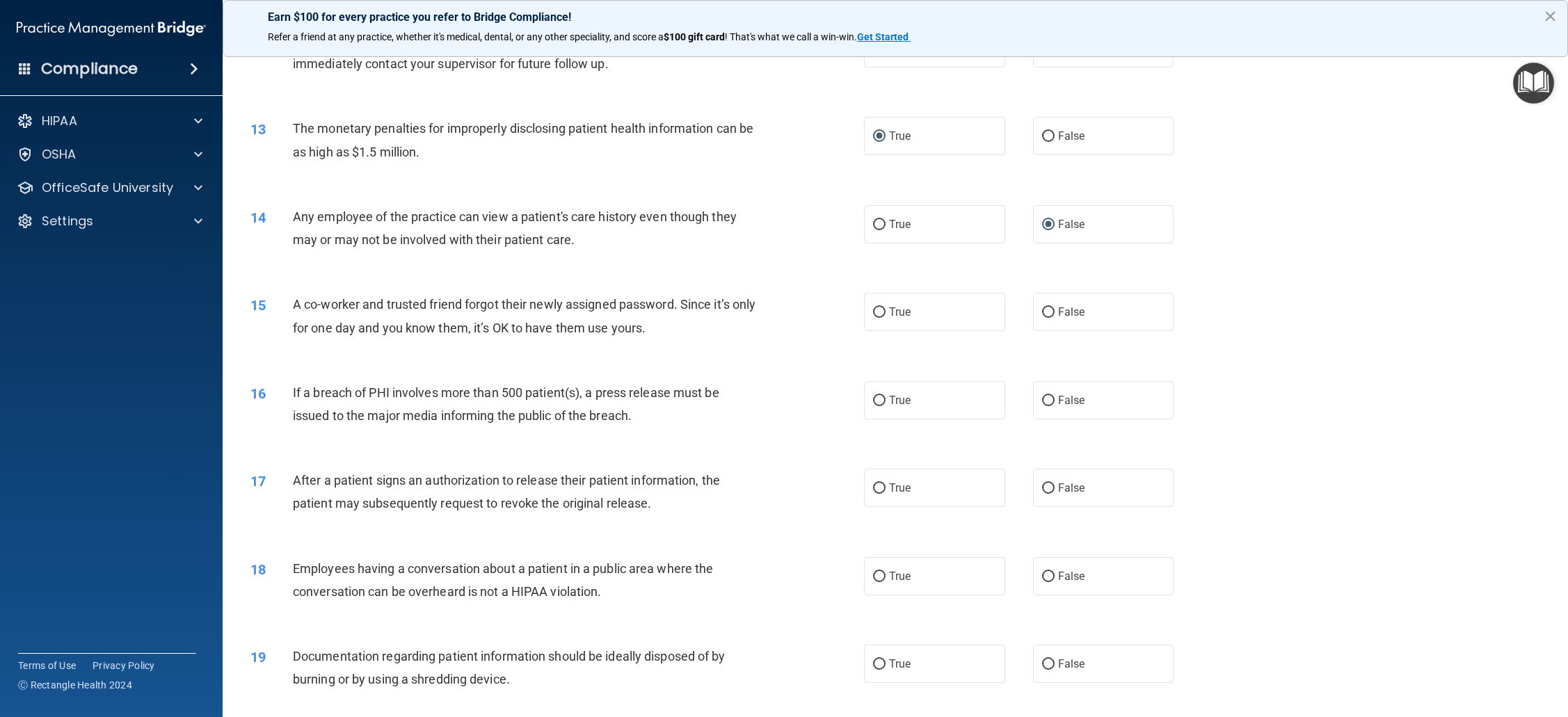
scroll to position [1089, 0]
click at [1058, 315] on span "False" at bounding box center [1071, 310] width 27 height 13
click at [1054, 315] on input "False" at bounding box center [1048, 311] width 13 height 10
radio input "true"
click at [899, 404] on span "True" at bounding box center [899, 399] width 22 height 13
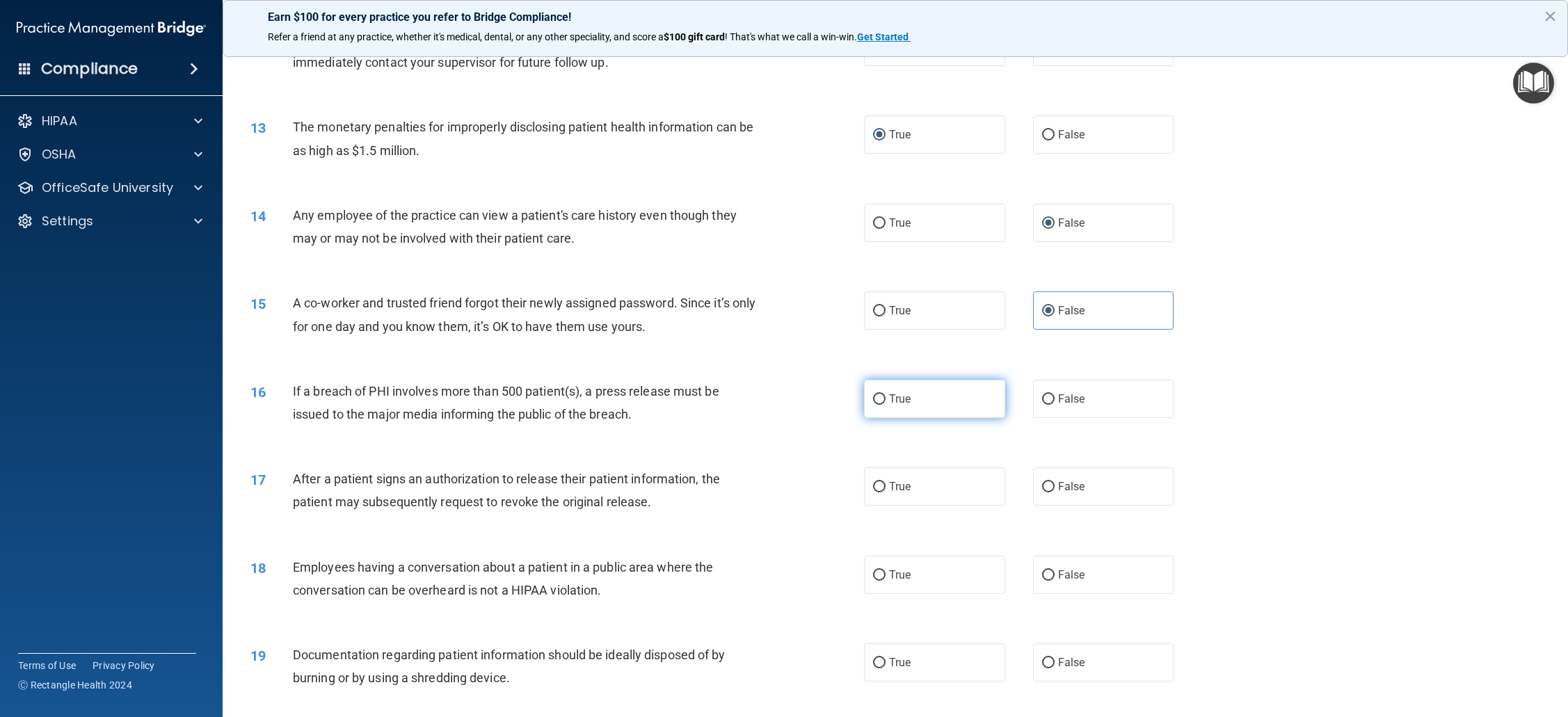
click at [885, 404] on input "True" at bounding box center [879, 399] width 13 height 10
radio input "true"
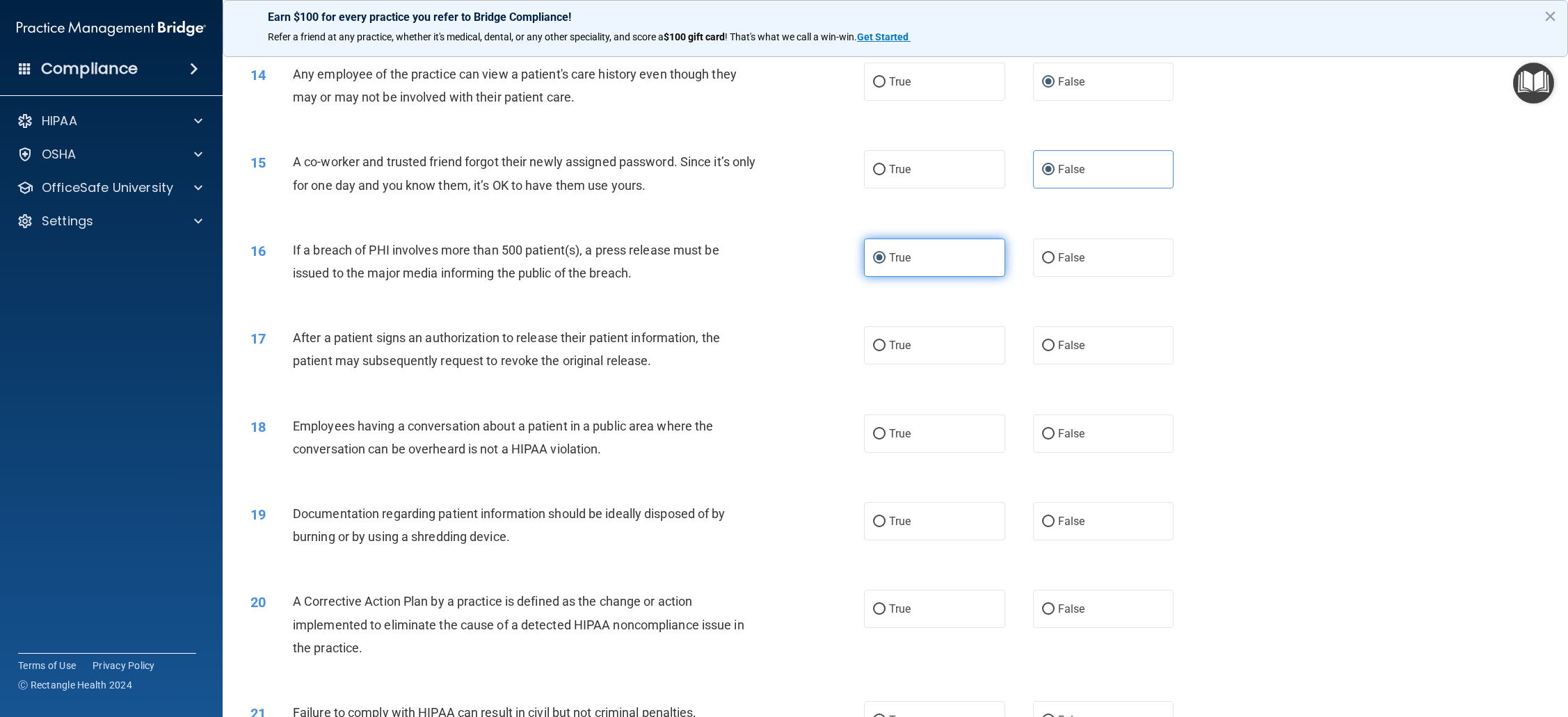
scroll to position [1240, 0]
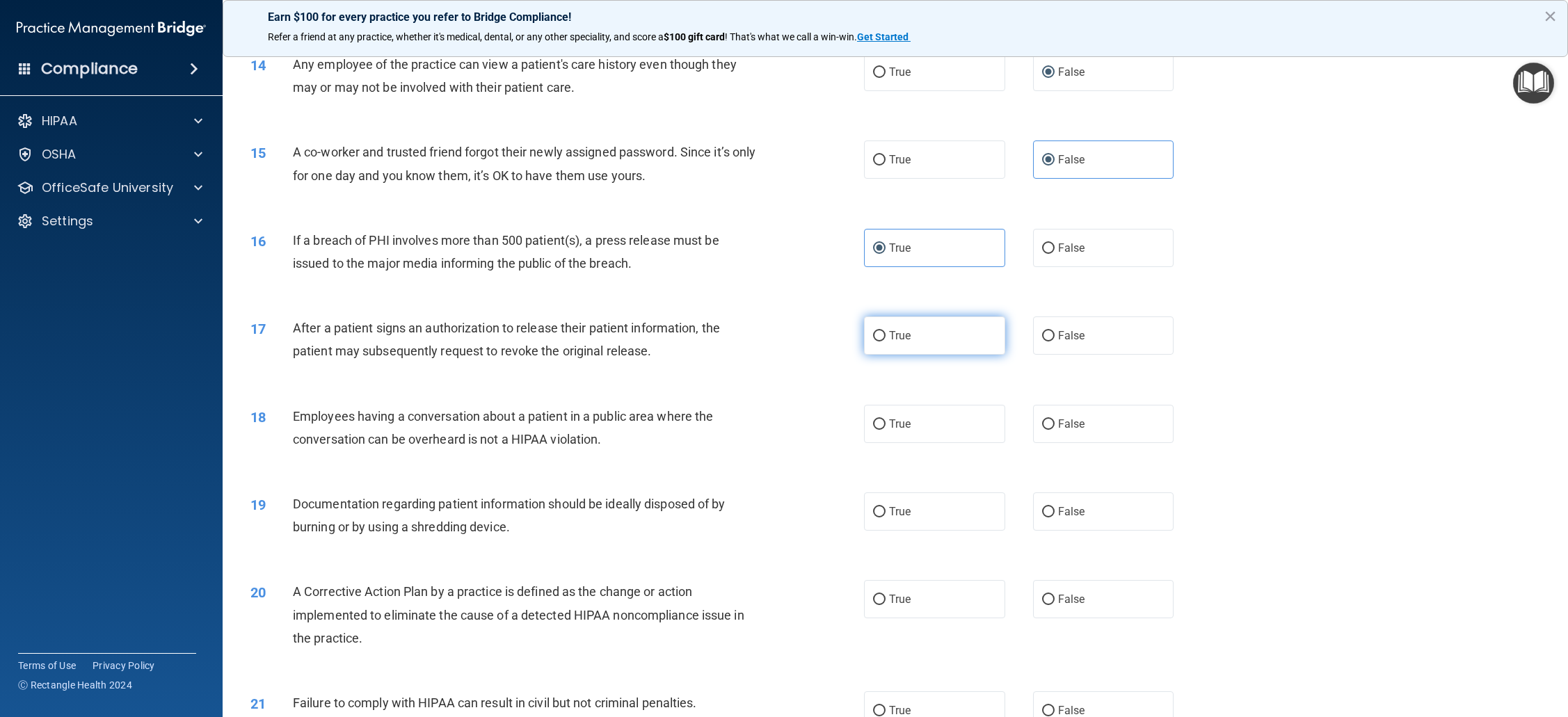
click at [905, 345] on label "True" at bounding box center [934, 335] width 141 height 38
click at [885, 341] on input "True" at bounding box center [879, 336] width 13 height 10
radio input "true"
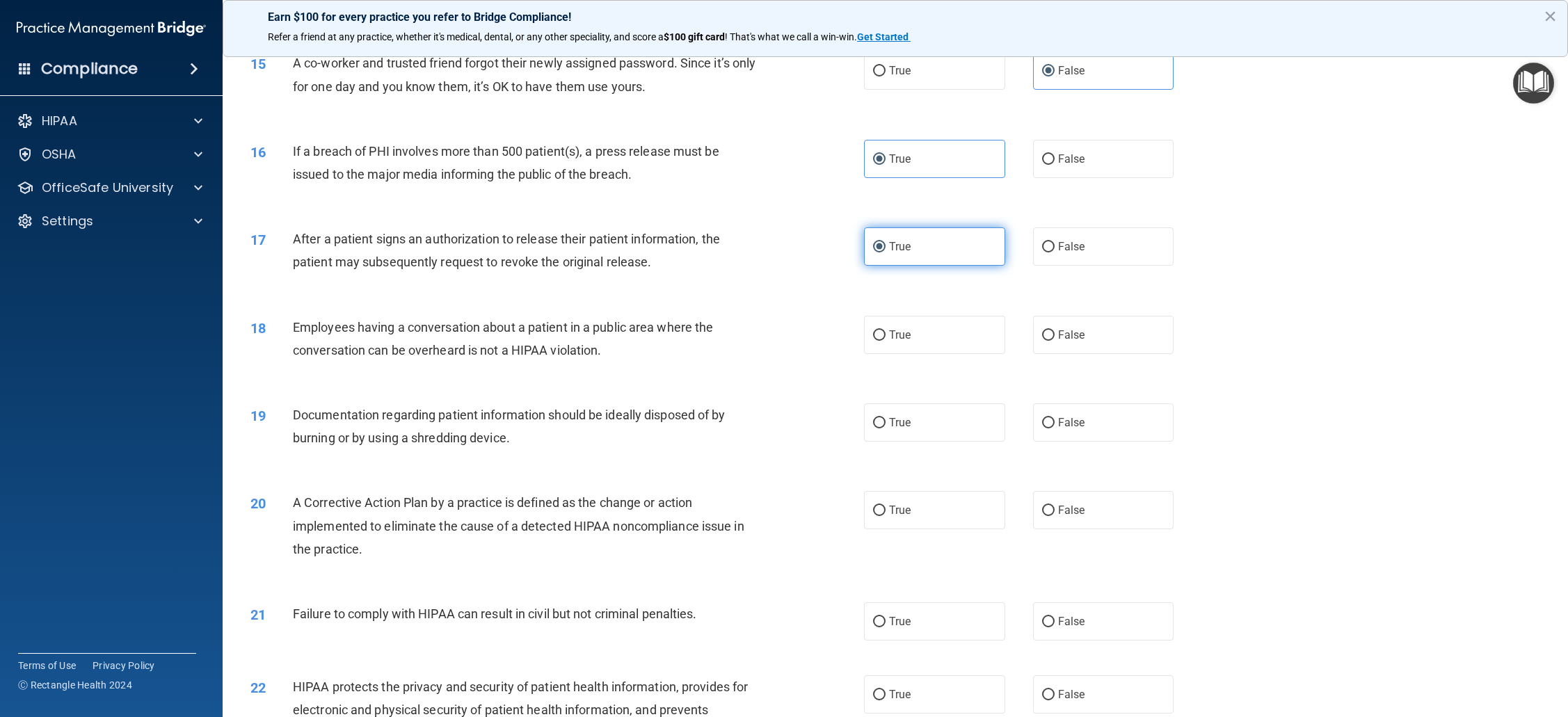
scroll to position [1331, 0]
click at [1074, 343] on label "False" at bounding box center [1103, 333] width 141 height 38
click at [1054, 339] on input "False" at bounding box center [1048, 333] width 13 height 10
radio input "true"
click at [919, 351] on label "True" at bounding box center [934, 333] width 141 height 38
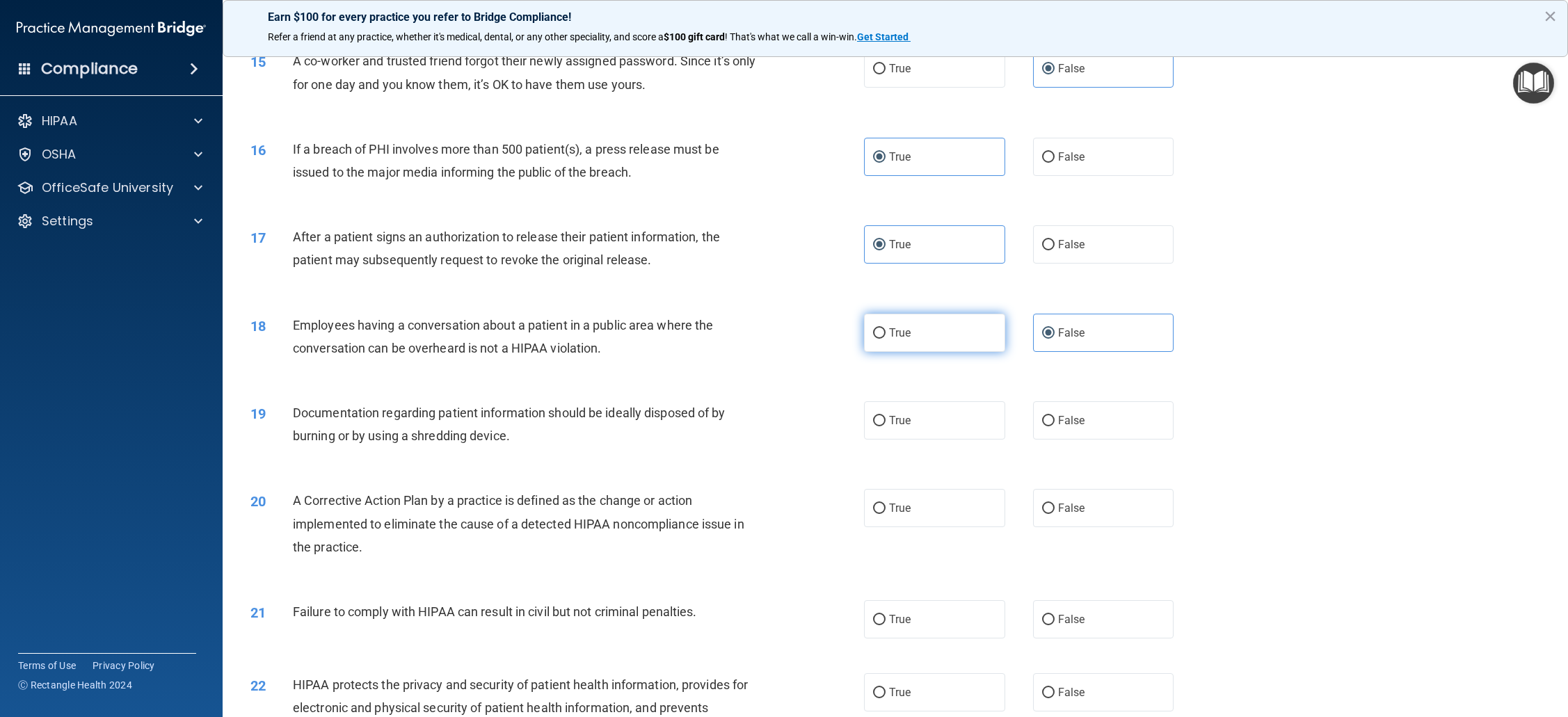
click at [885, 339] on input "True" at bounding box center [879, 333] width 13 height 10
radio input "true"
radio input "false"
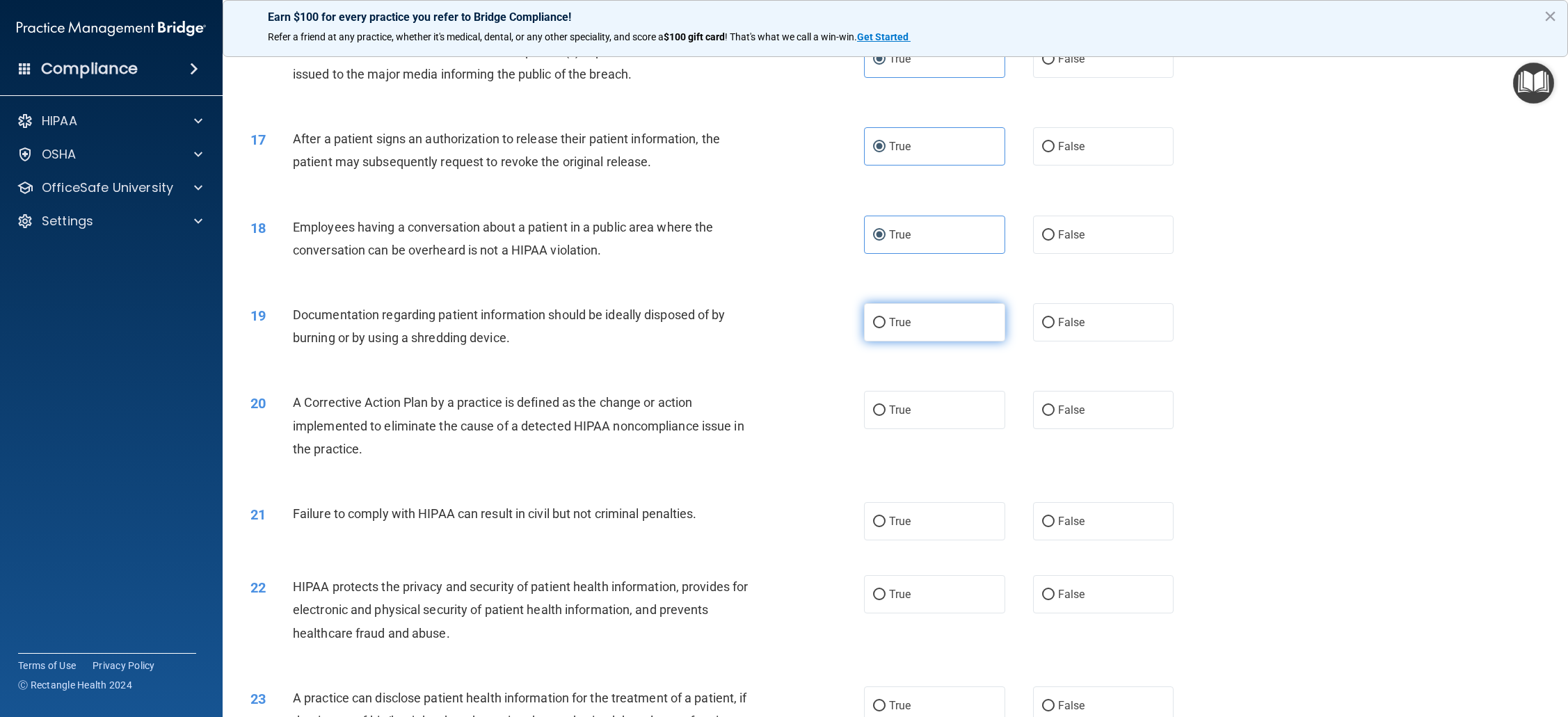
scroll to position [1428, 0]
click at [881, 341] on label "True" at bounding box center [934, 324] width 141 height 38
click at [881, 330] on input "True" at bounding box center [879, 325] width 13 height 10
radio input "true"
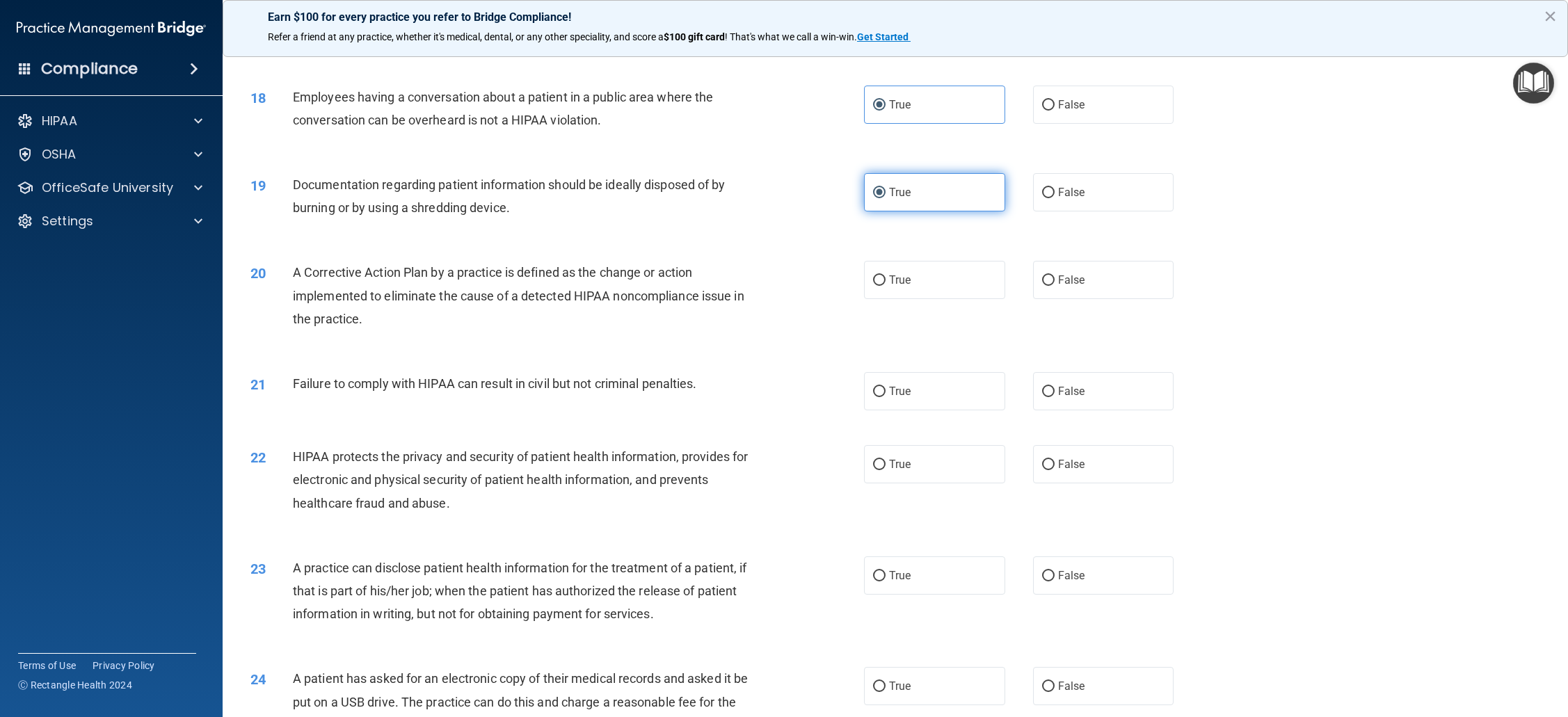
scroll to position [1556, 0]
click at [904, 286] on span "True" at bounding box center [899, 284] width 22 height 13
click at [885, 286] on input "True" at bounding box center [879, 284] width 13 height 10
radio input "true"
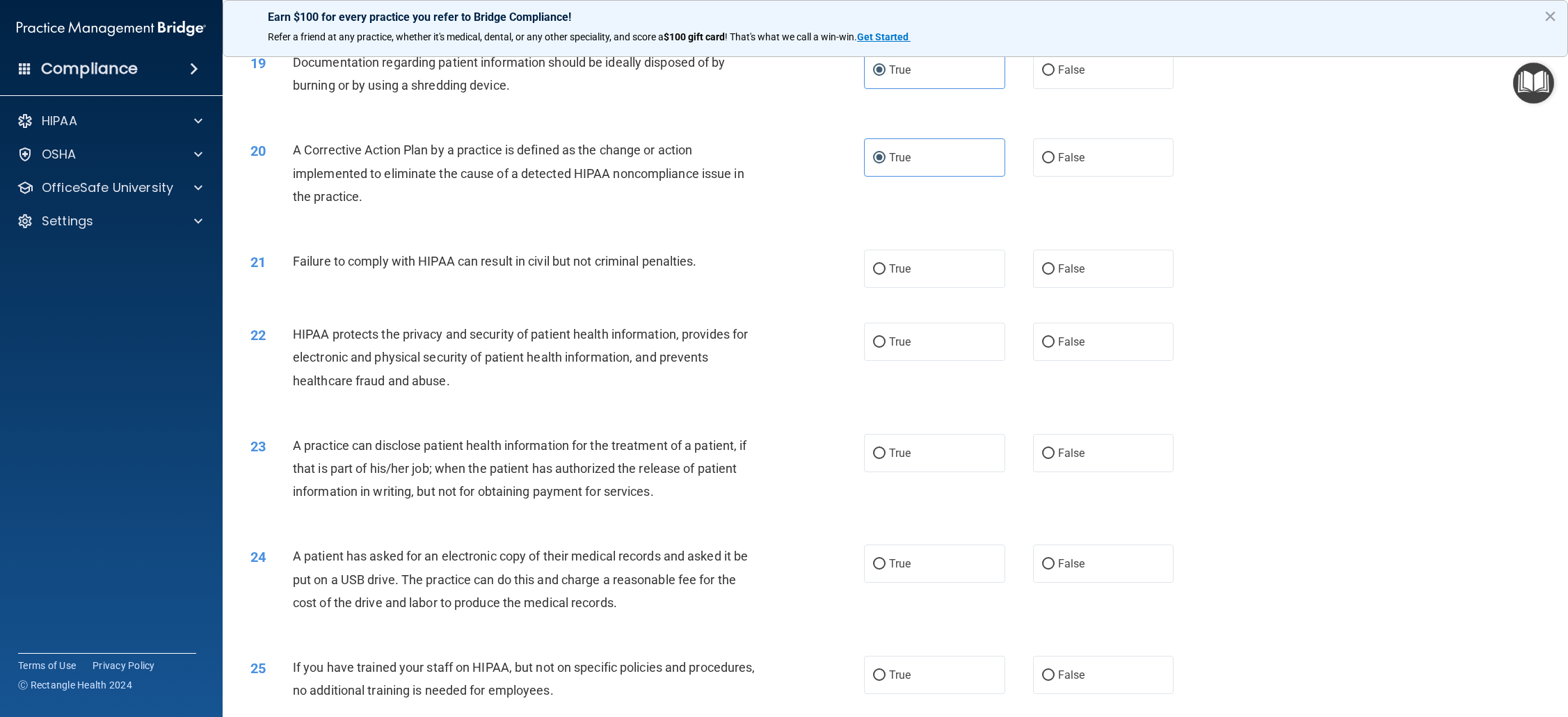
scroll to position [1682, 0]
click at [1053, 275] on label "False" at bounding box center [1103, 269] width 141 height 38
click at [1053, 274] on input "False" at bounding box center [1048, 269] width 13 height 10
radio input "true"
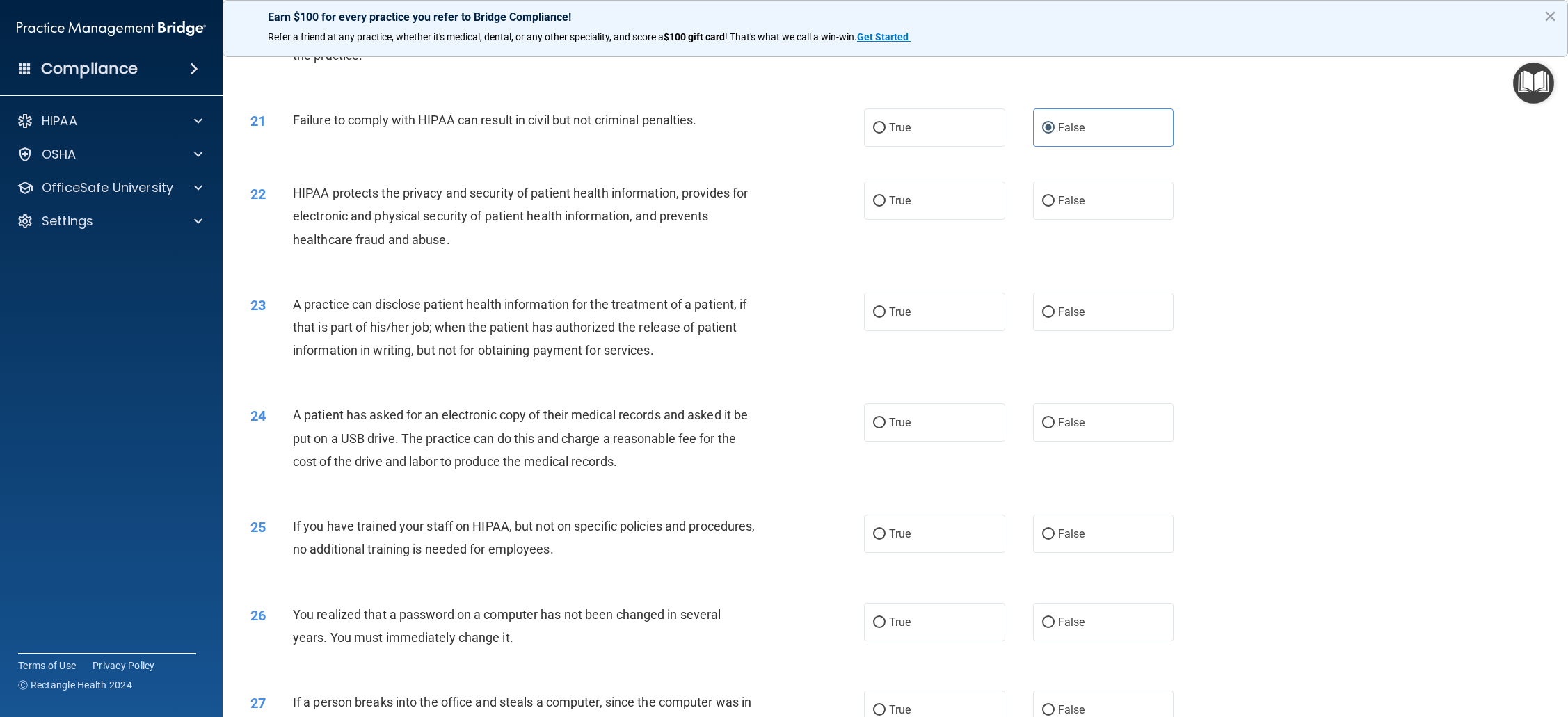
scroll to position [1798, 0]
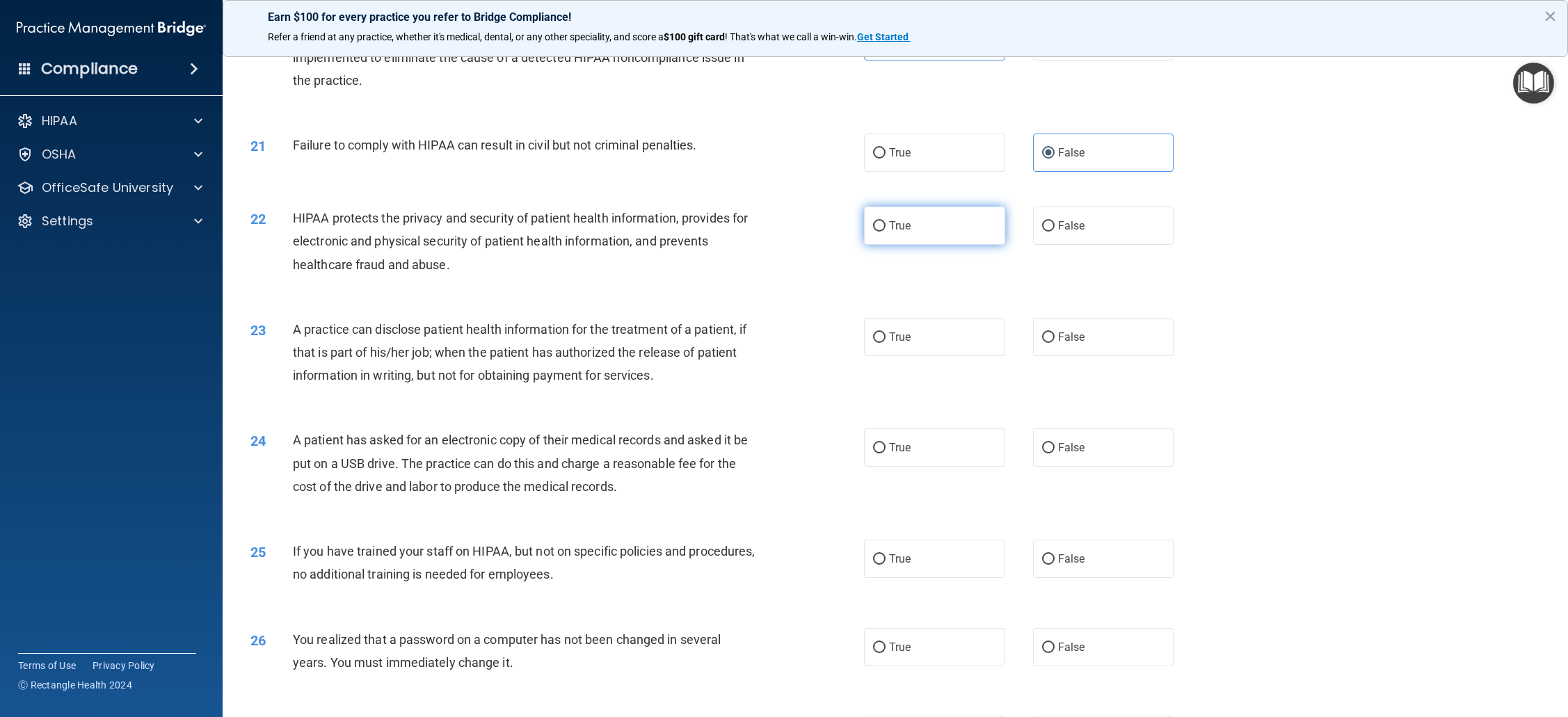
click at [880, 237] on label "True" at bounding box center [934, 226] width 141 height 38
click at [880, 232] on input "True" at bounding box center [879, 226] width 13 height 10
radio input "true"
click at [1041, 348] on label "False" at bounding box center [1103, 337] width 141 height 38
click at [1042, 343] on input "False" at bounding box center [1048, 337] width 13 height 10
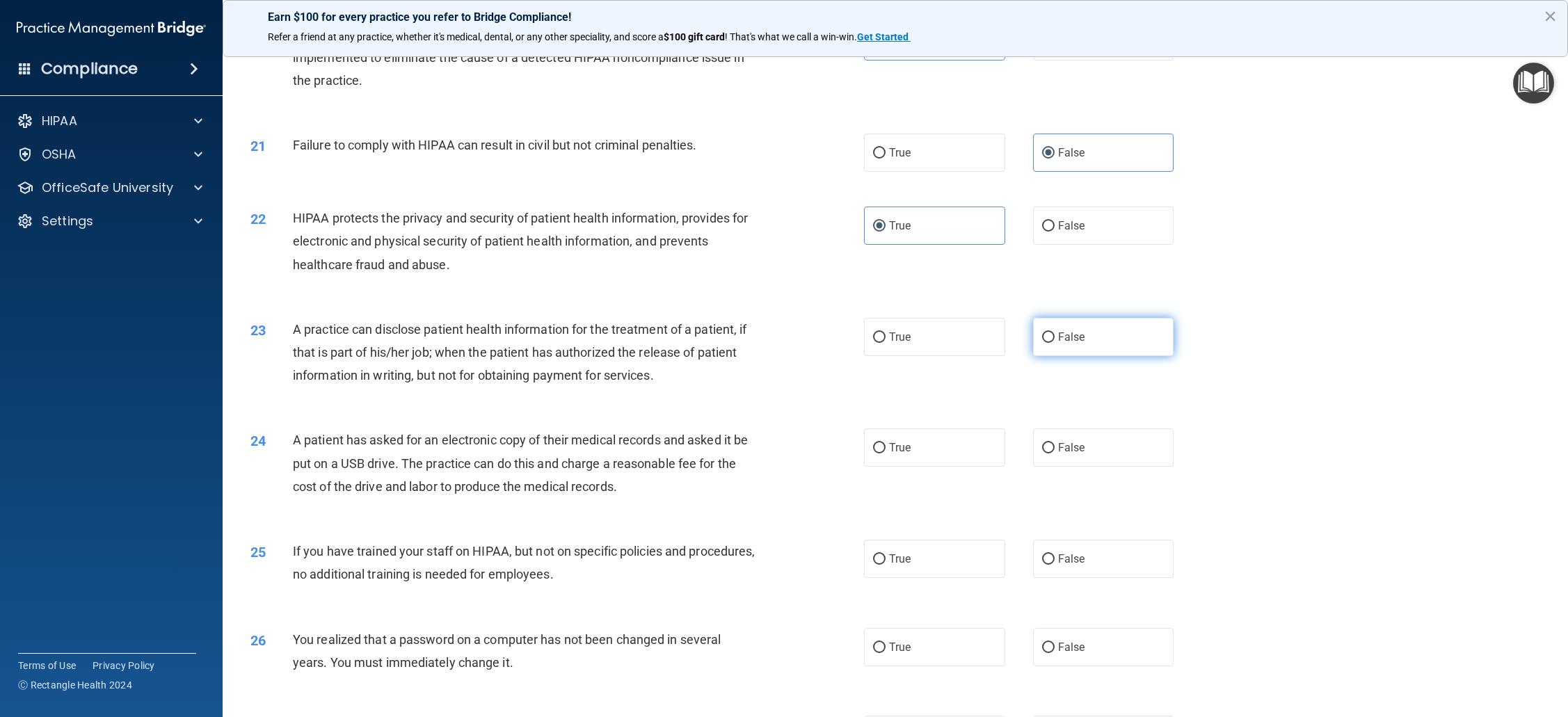
radio input "true"
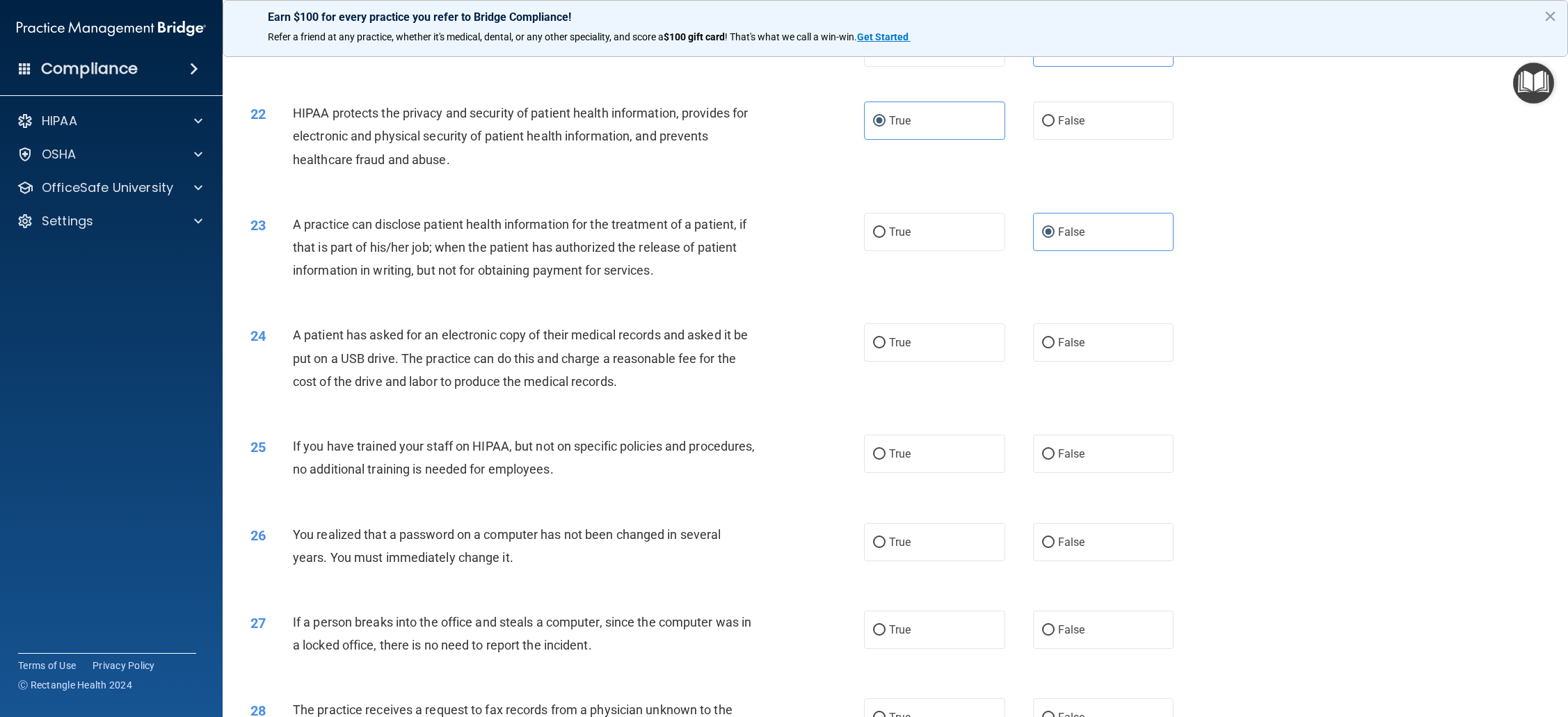
scroll to position [1907, 0]
click at [888, 233] on label "True" at bounding box center [934, 228] width 141 height 38
click at [885, 233] on input "True" at bounding box center [879, 229] width 13 height 10
radio input "true"
radio input "false"
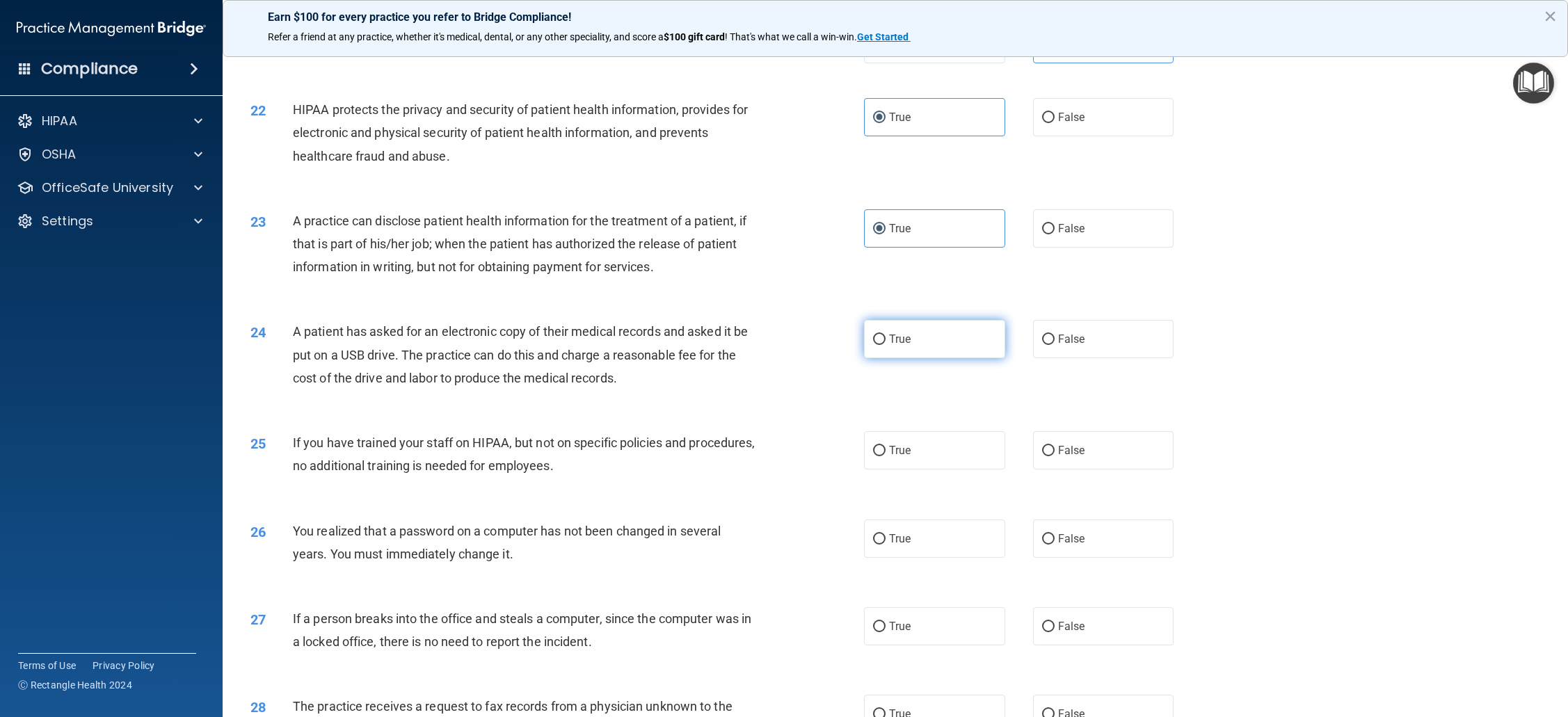
click at [880, 341] on input "True" at bounding box center [879, 340] width 13 height 10
radio input "true"
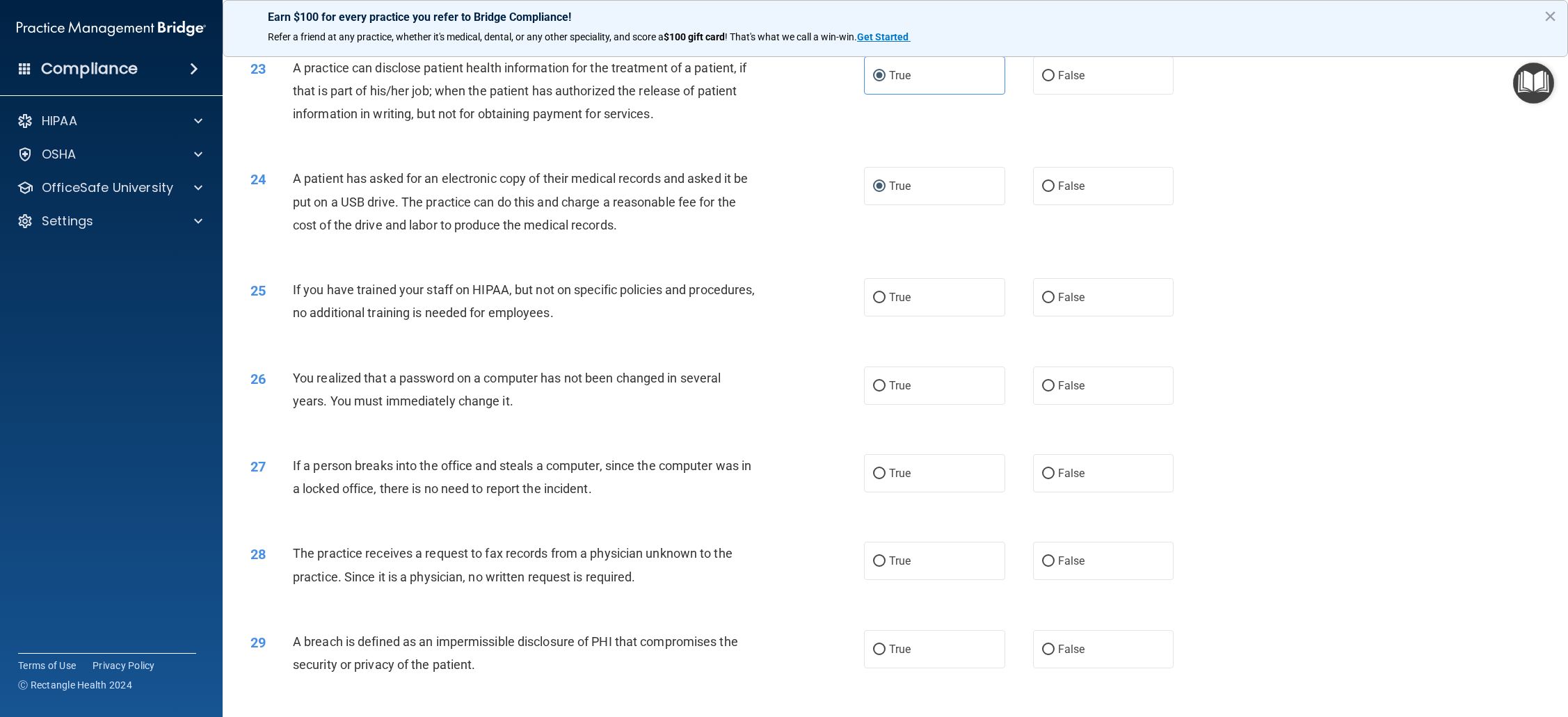
scroll to position [2060, 0]
click at [924, 304] on label "True" at bounding box center [934, 297] width 141 height 38
click at [885, 303] on input "True" at bounding box center [879, 297] width 13 height 10
radio input "true"
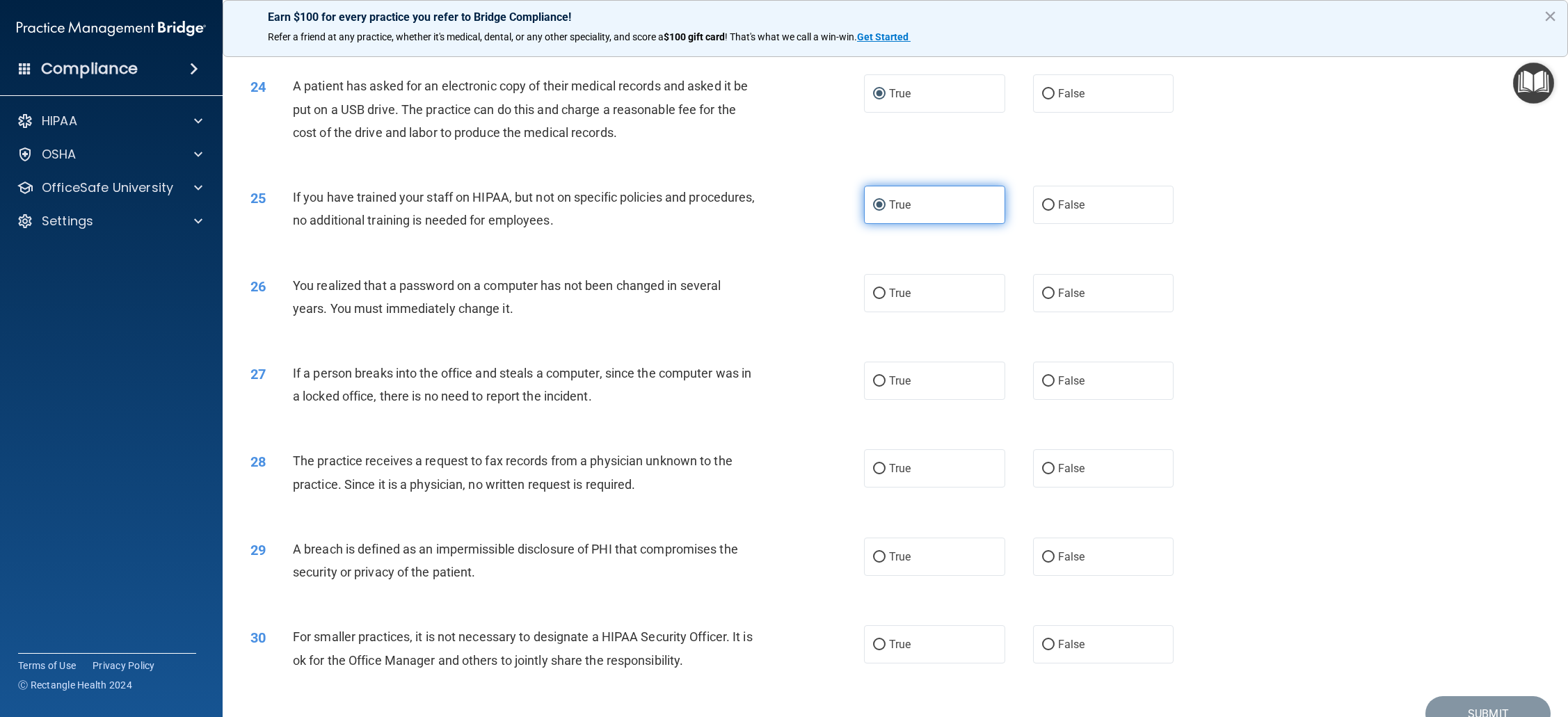
scroll to position [2154, 0]
click at [990, 300] on label "True" at bounding box center [934, 292] width 141 height 38
click at [885, 298] on input "True" at bounding box center [879, 292] width 13 height 10
radio input "true"
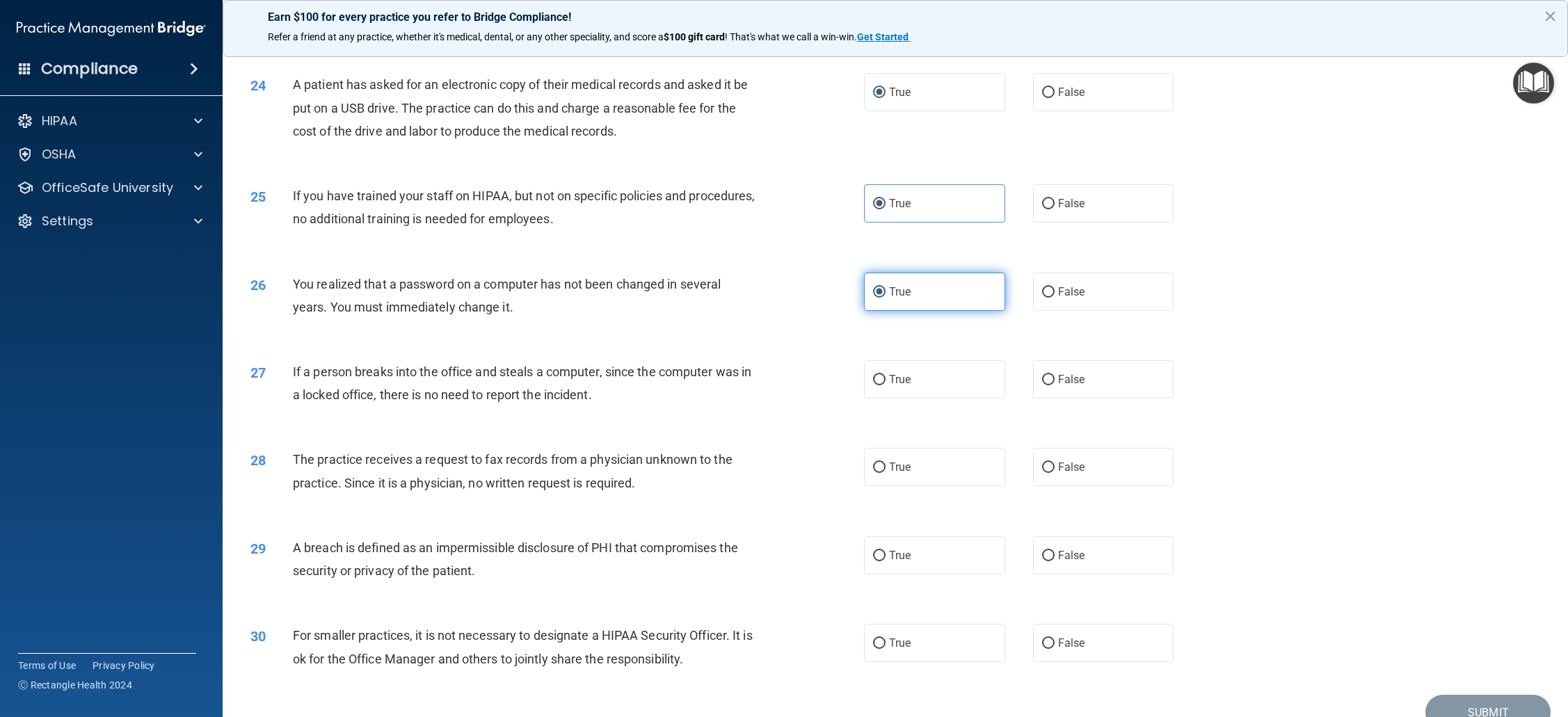
scroll to position [2222, 0]
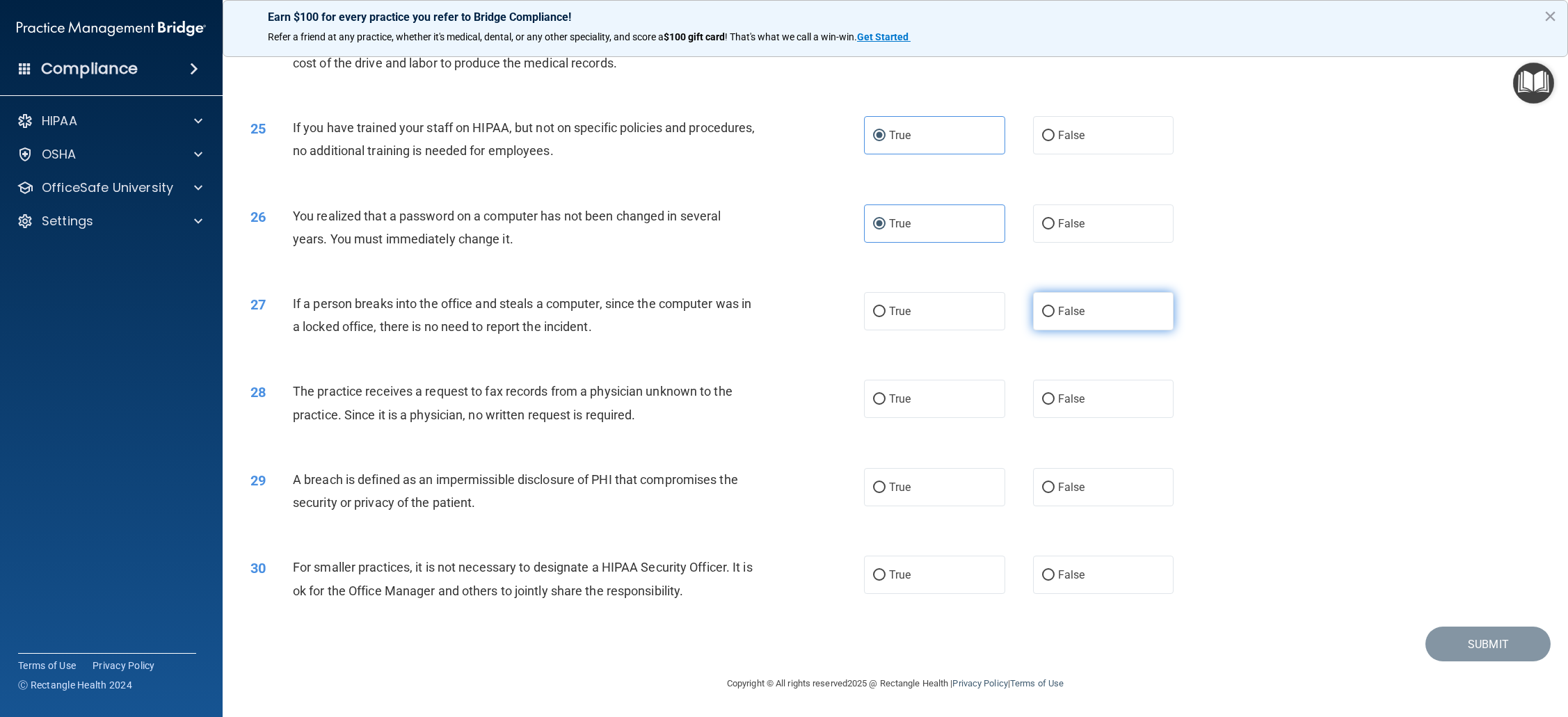
click at [1094, 320] on label "False" at bounding box center [1103, 311] width 141 height 38
click at [1054, 317] on input "False" at bounding box center [1048, 312] width 13 height 10
radio input "true"
click at [1090, 406] on label "False" at bounding box center [1103, 399] width 141 height 38
click at [1054, 405] on input "False" at bounding box center [1048, 399] width 13 height 10
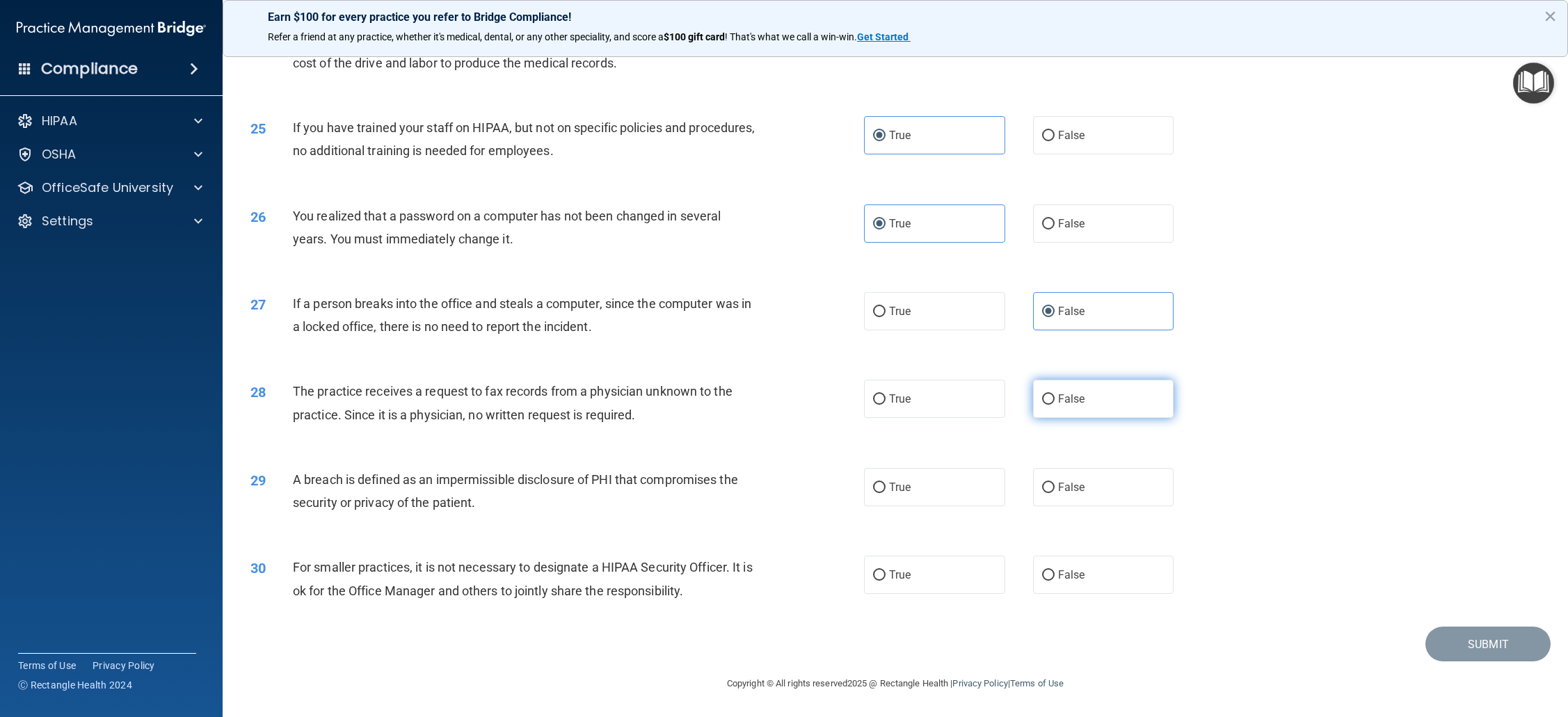
radio input "true"
click at [962, 476] on label "True" at bounding box center [934, 487] width 141 height 38
click at [885, 483] on input "True" at bounding box center [879, 488] width 13 height 10
radio input "true"
click at [1093, 567] on label "False" at bounding box center [1103, 575] width 141 height 38
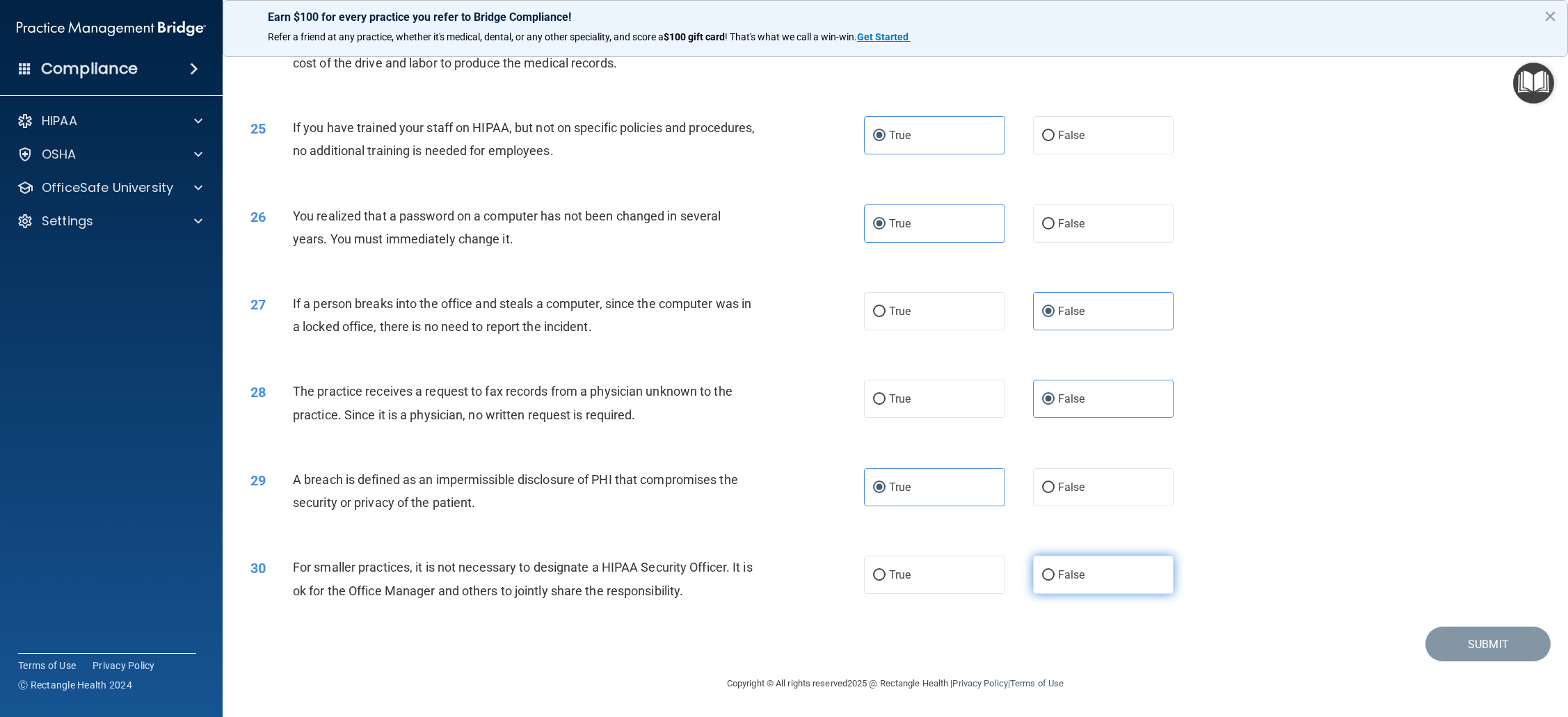
click at [1054, 571] on input "False" at bounding box center [1048, 576] width 13 height 10
radio input "true"
click at [1485, 632] on button "Submit" at bounding box center [1488, 644] width 126 height 35
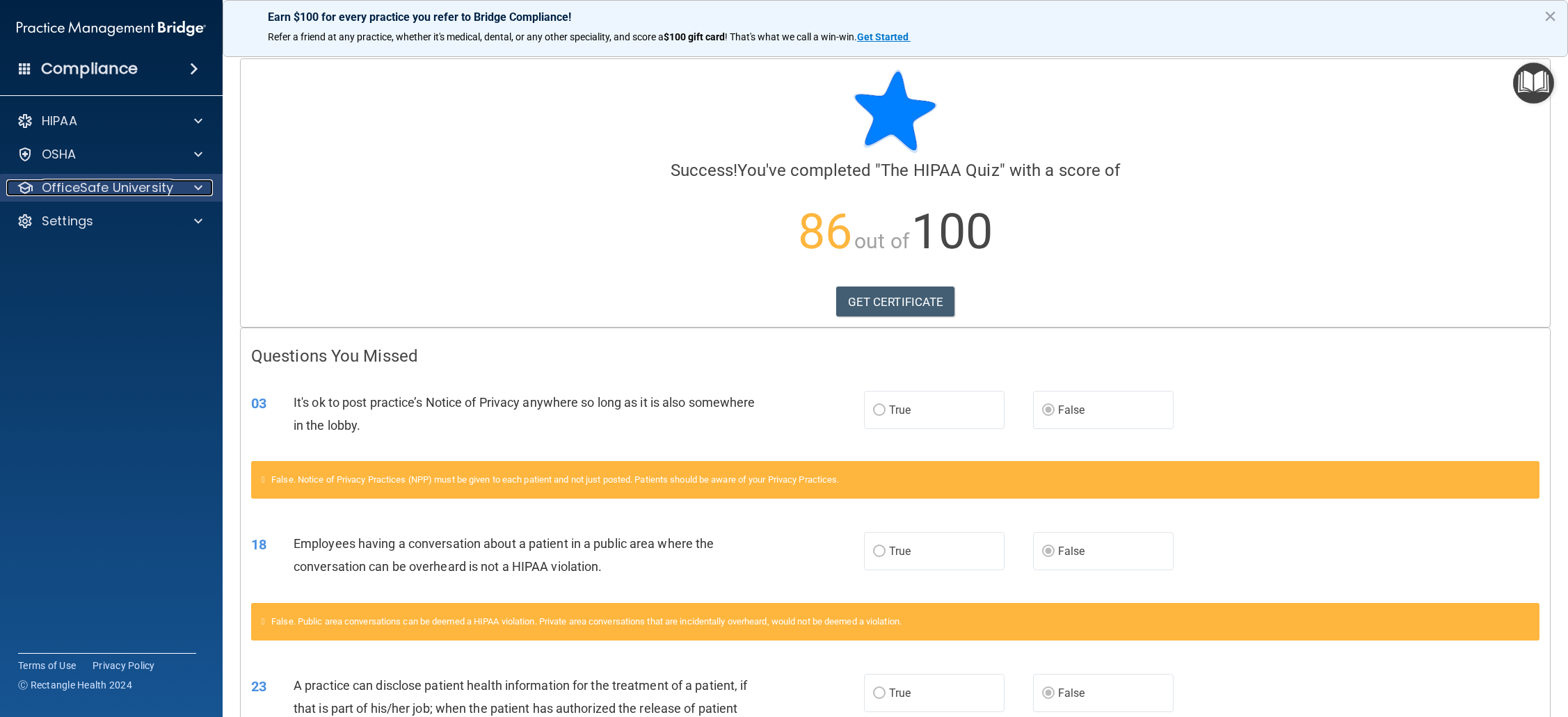
click at [100, 195] on p "OfficeSafe University" at bounding box center [107, 187] width 131 height 17
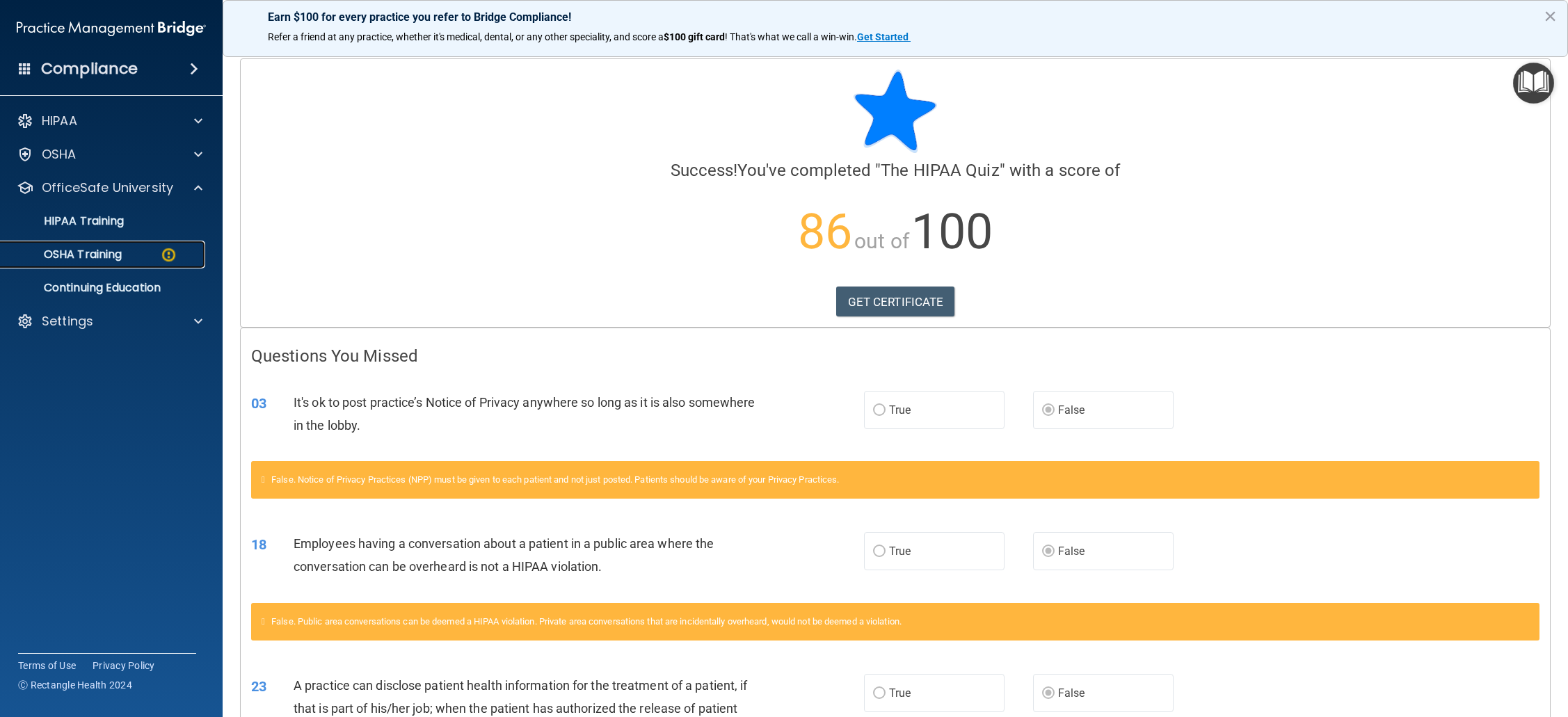
click at [104, 254] on p "OSHA Training" at bounding box center [65, 254] width 113 height 14
